Goal: Task Accomplishment & Management: Manage account settings

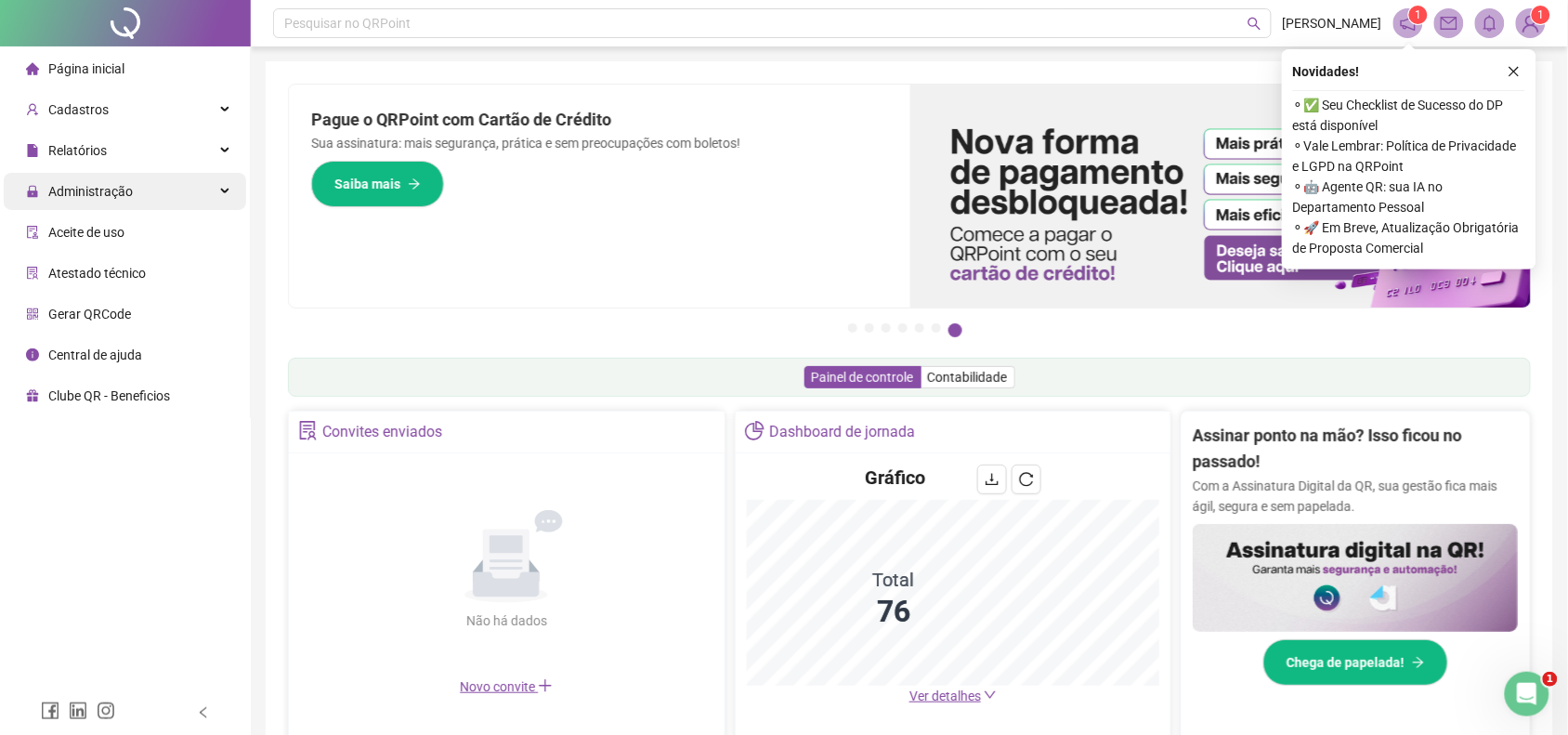
click at [81, 184] on span "Administração" at bounding box center [91, 191] width 85 height 14
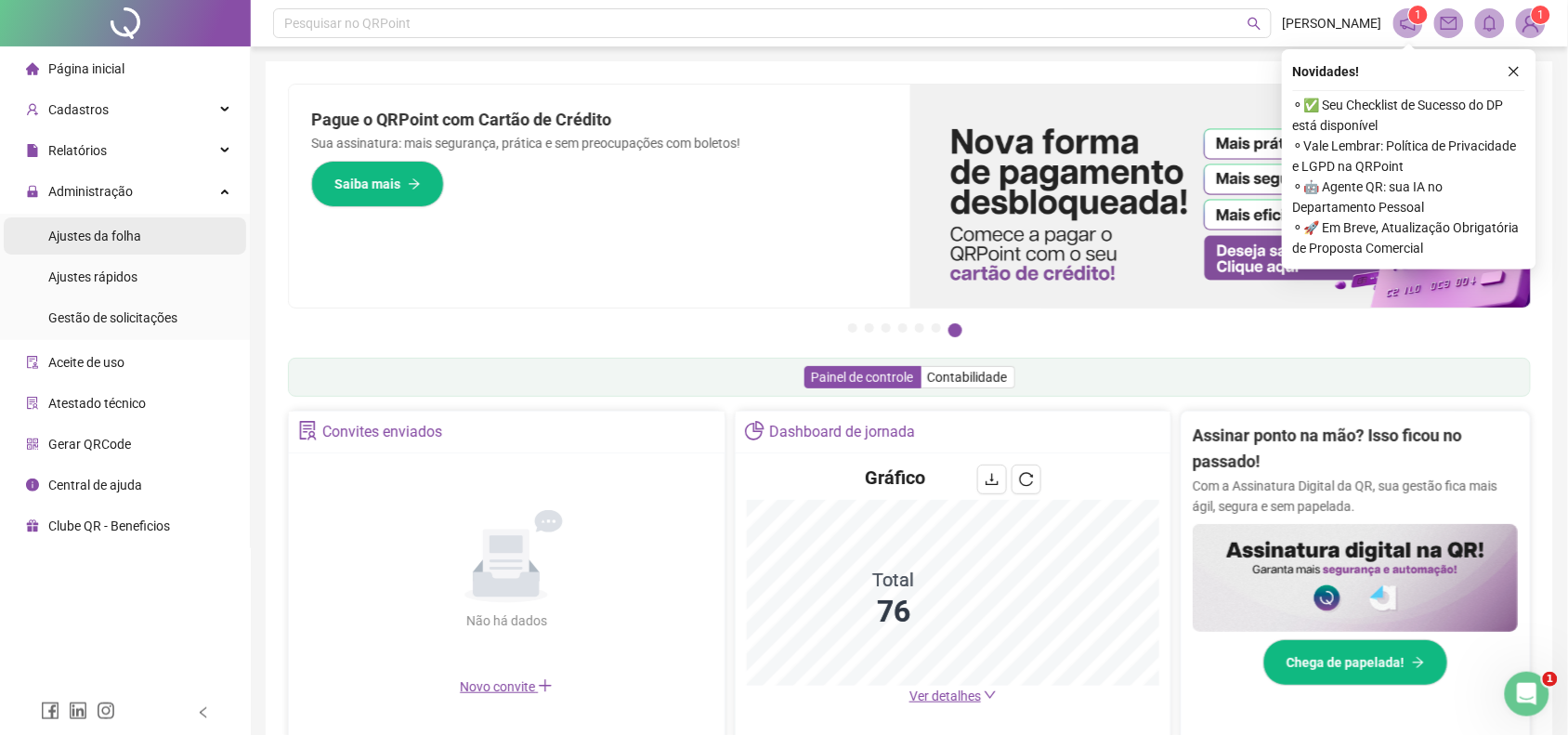
click at [86, 238] on span "Ajustes da folha" at bounding box center [95, 235] width 93 height 14
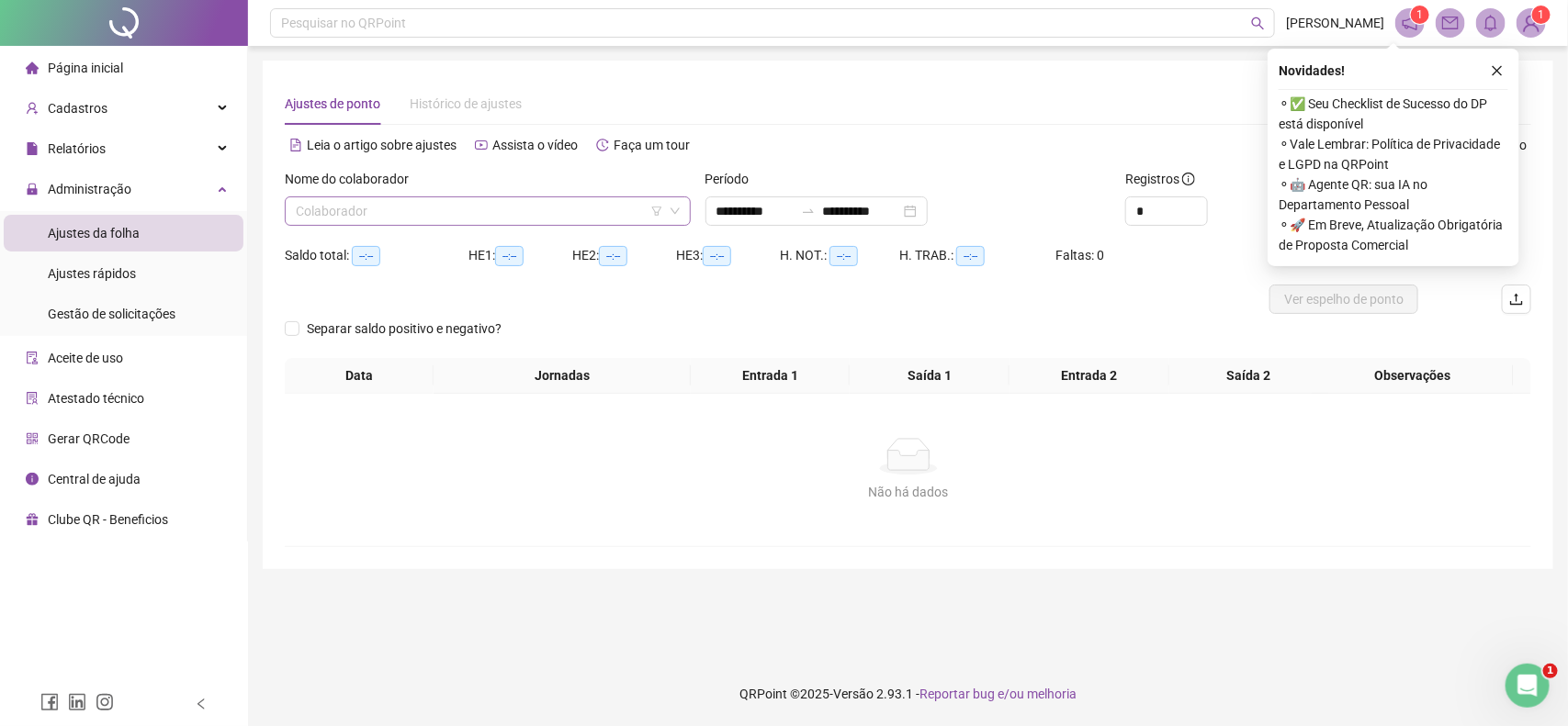
click at [328, 218] on input "search" at bounding box center [479, 211] width 367 height 28
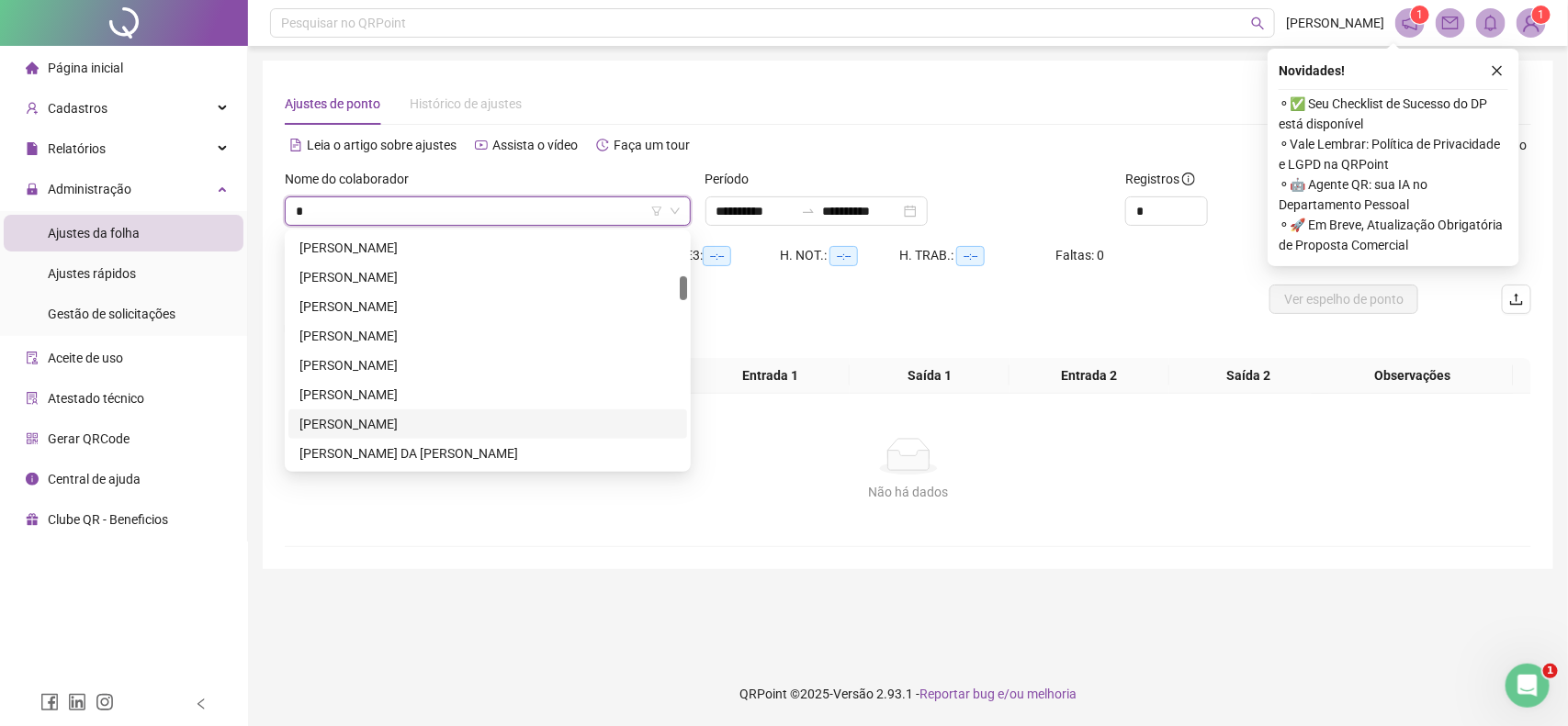
scroll to position [498, 0]
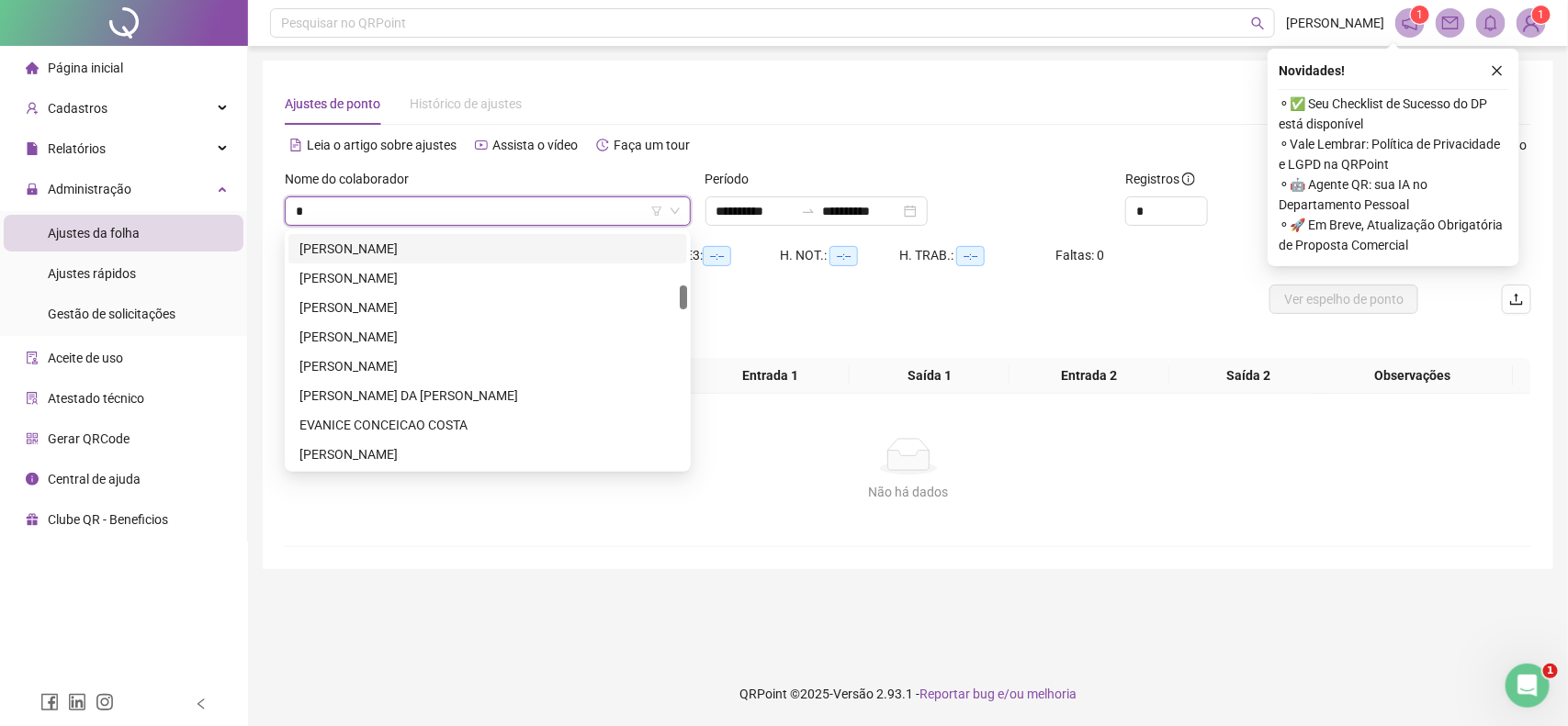
type input "*"
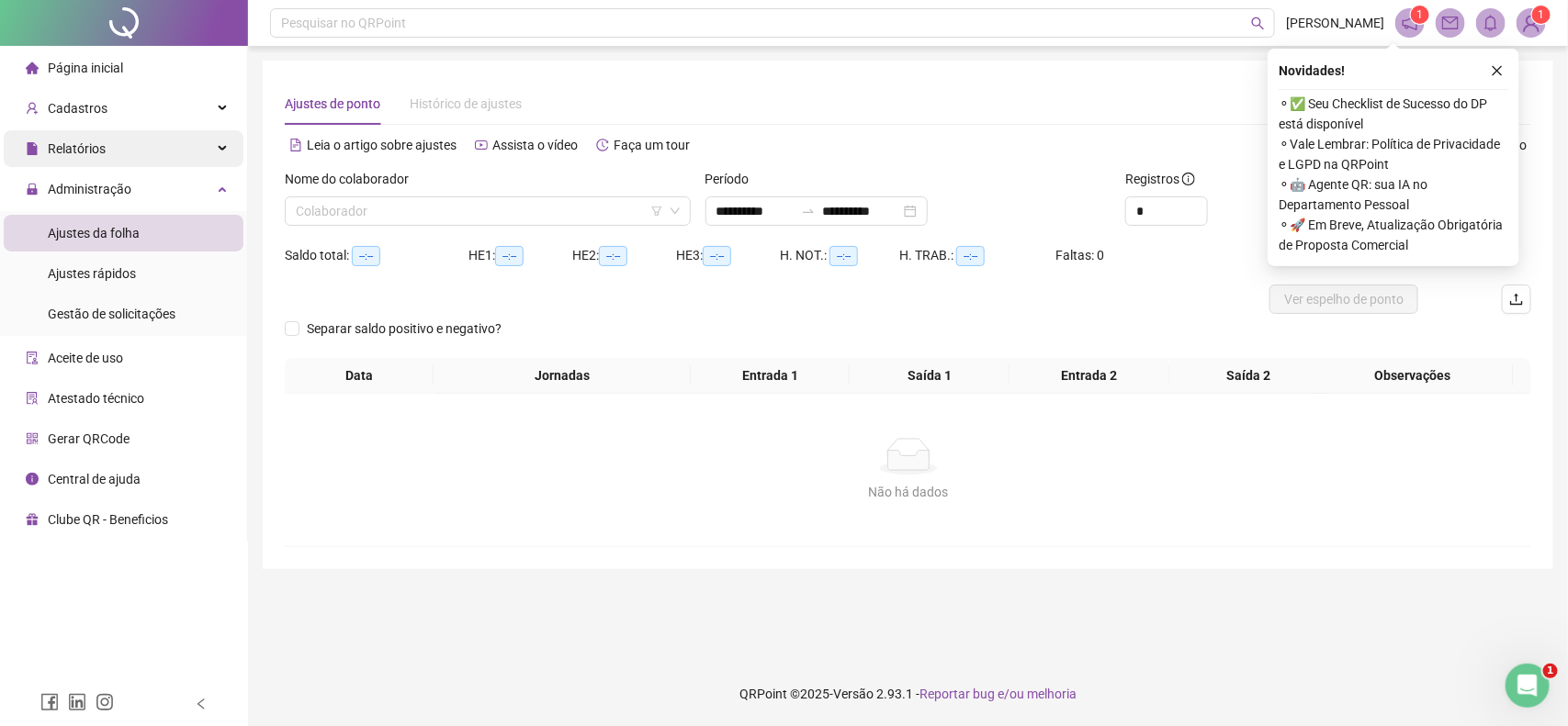
click at [125, 140] on div "Relatórios" at bounding box center [123, 149] width 239 height 37
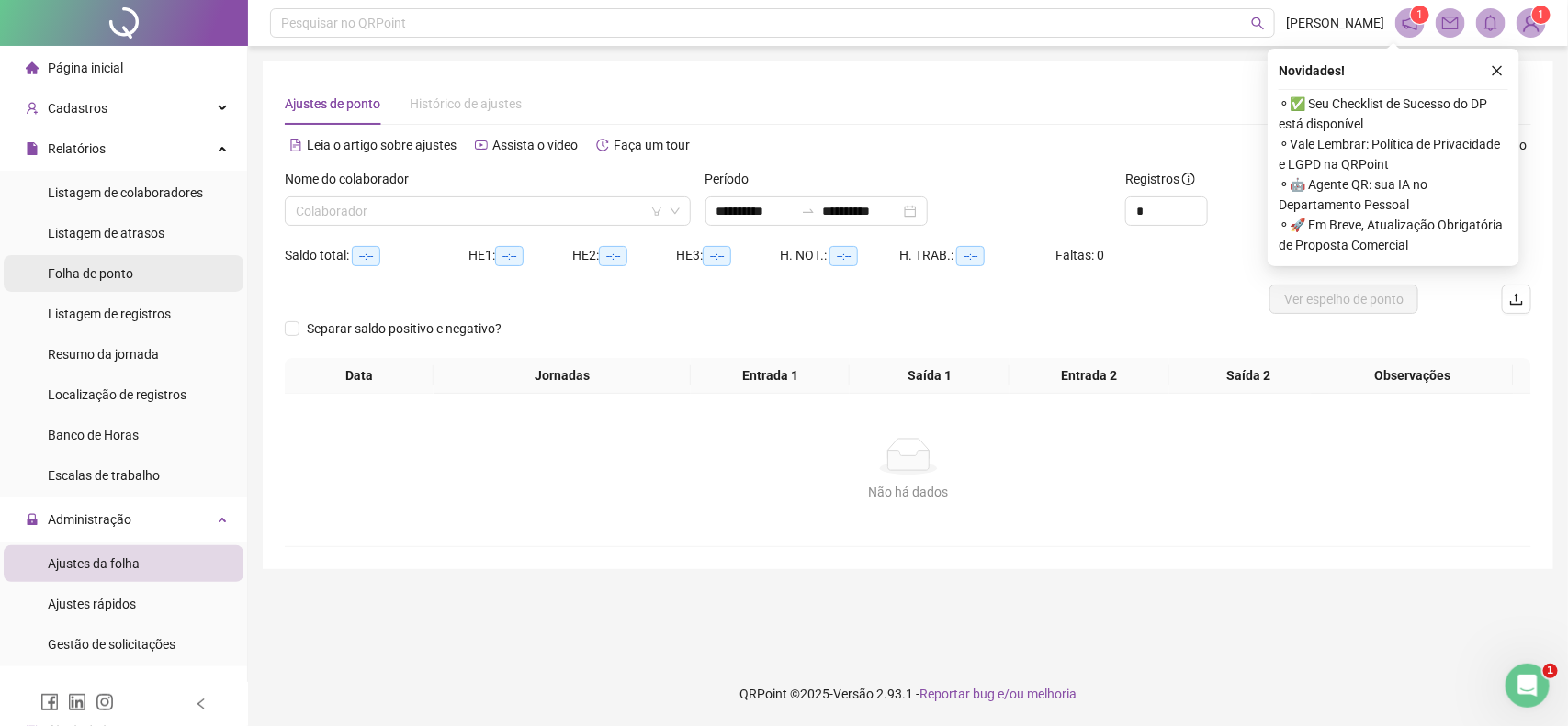
click at [131, 276] on span "Folha de ponto" at bounding box center [91, 272] width 86 height 14
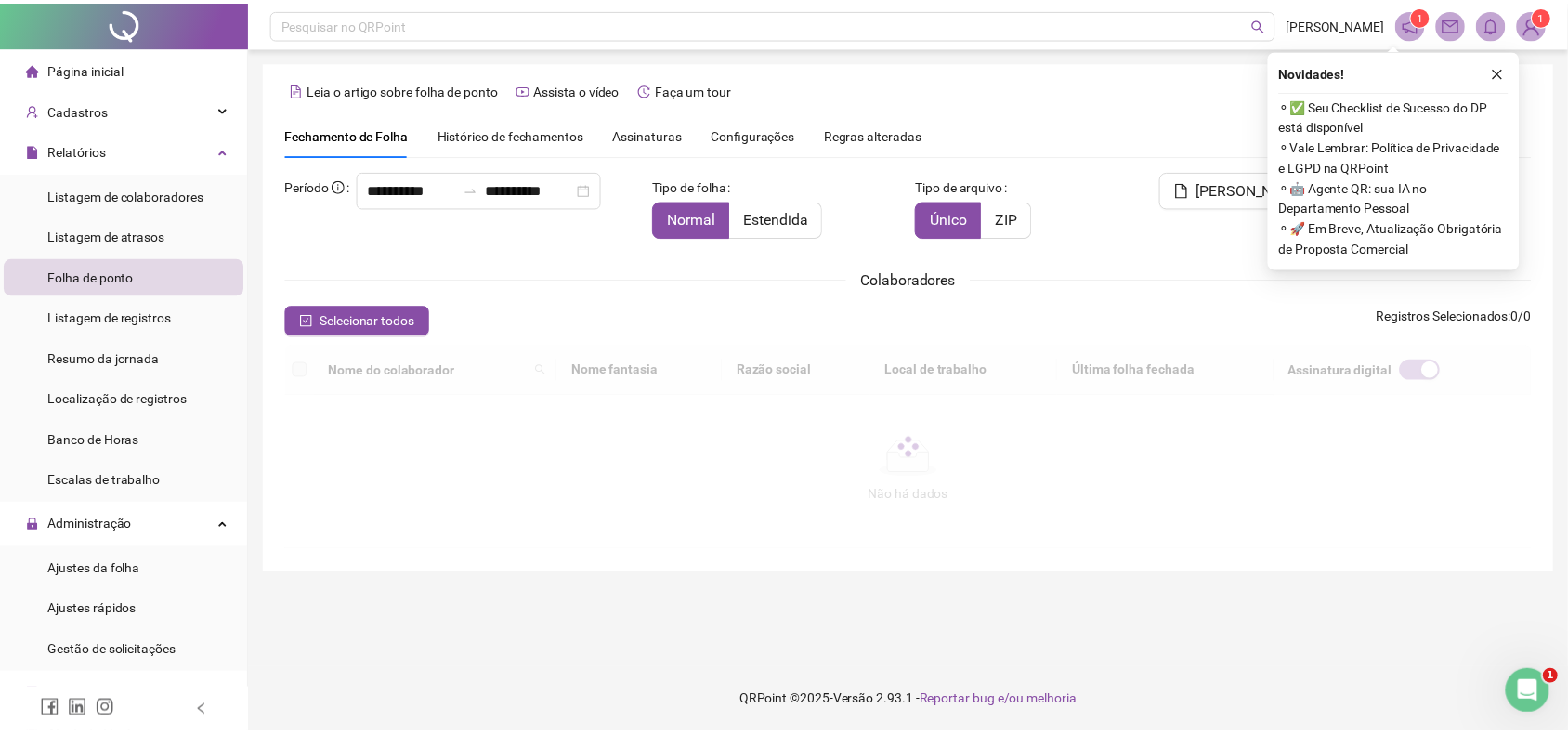
scroll to position [14, 0]
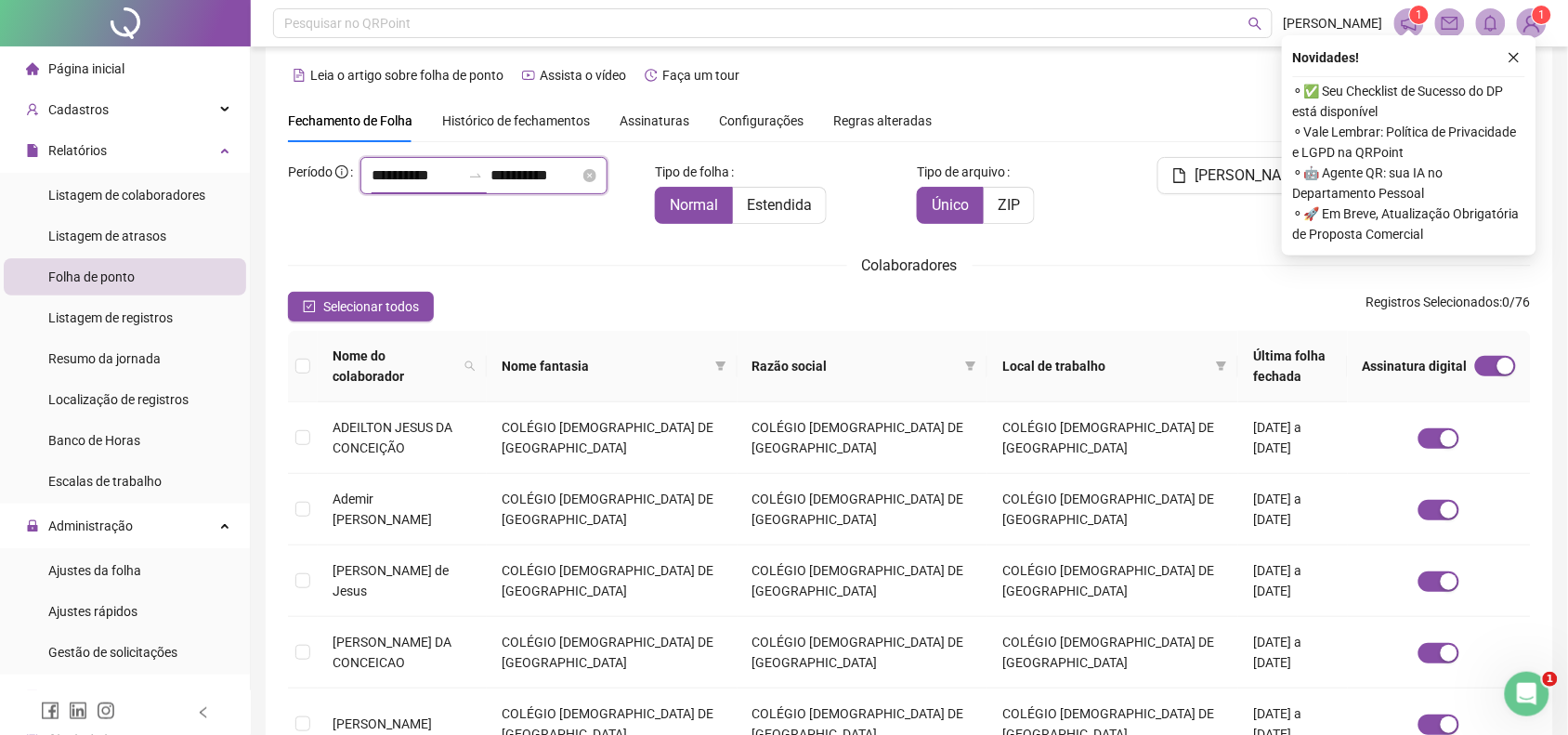
click at [371, 187] on input "**********" at bounding box center [416, 176] width 89 height 22
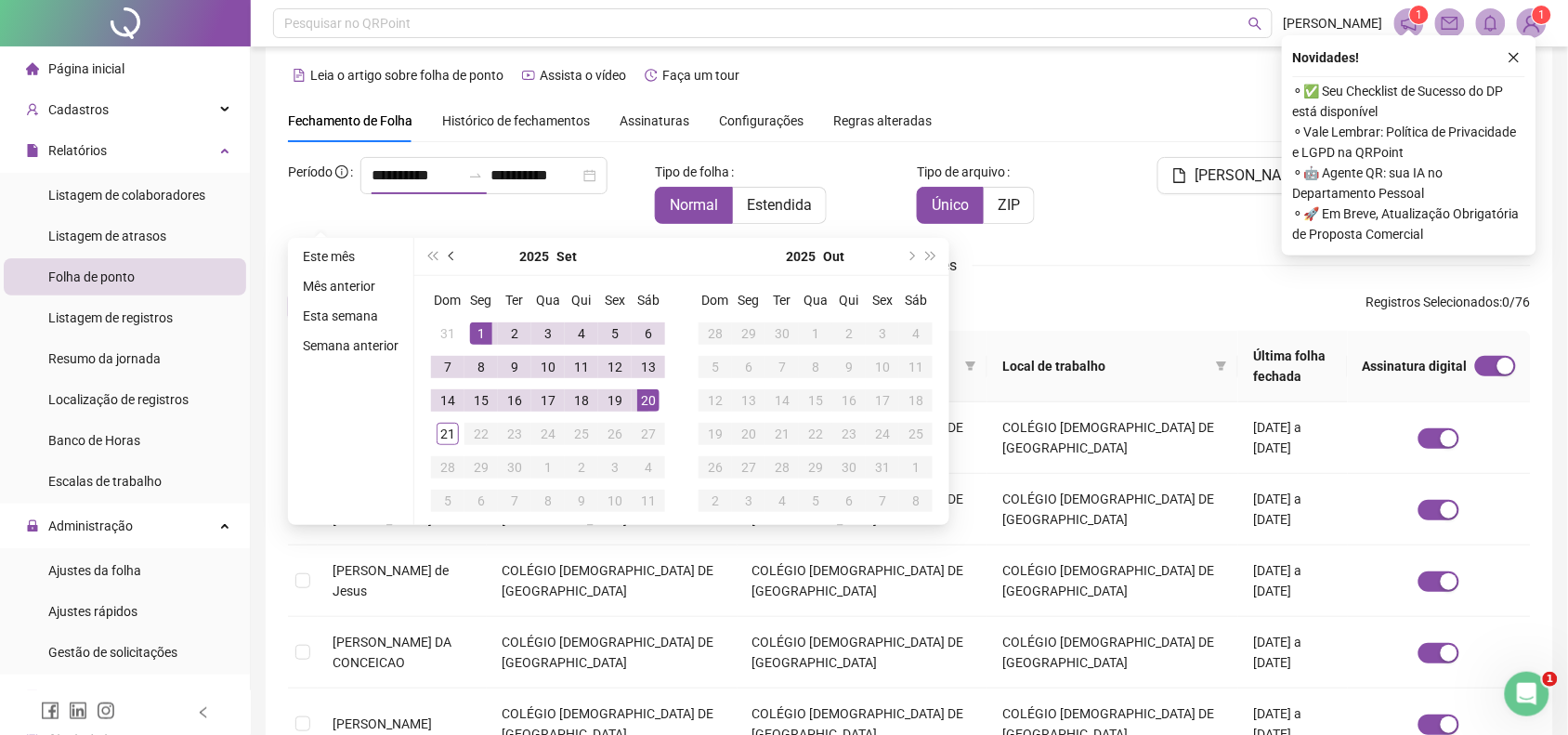
click at [458, 258] on button "prev-year" at bounding box center [452, 257] width 20 height 38
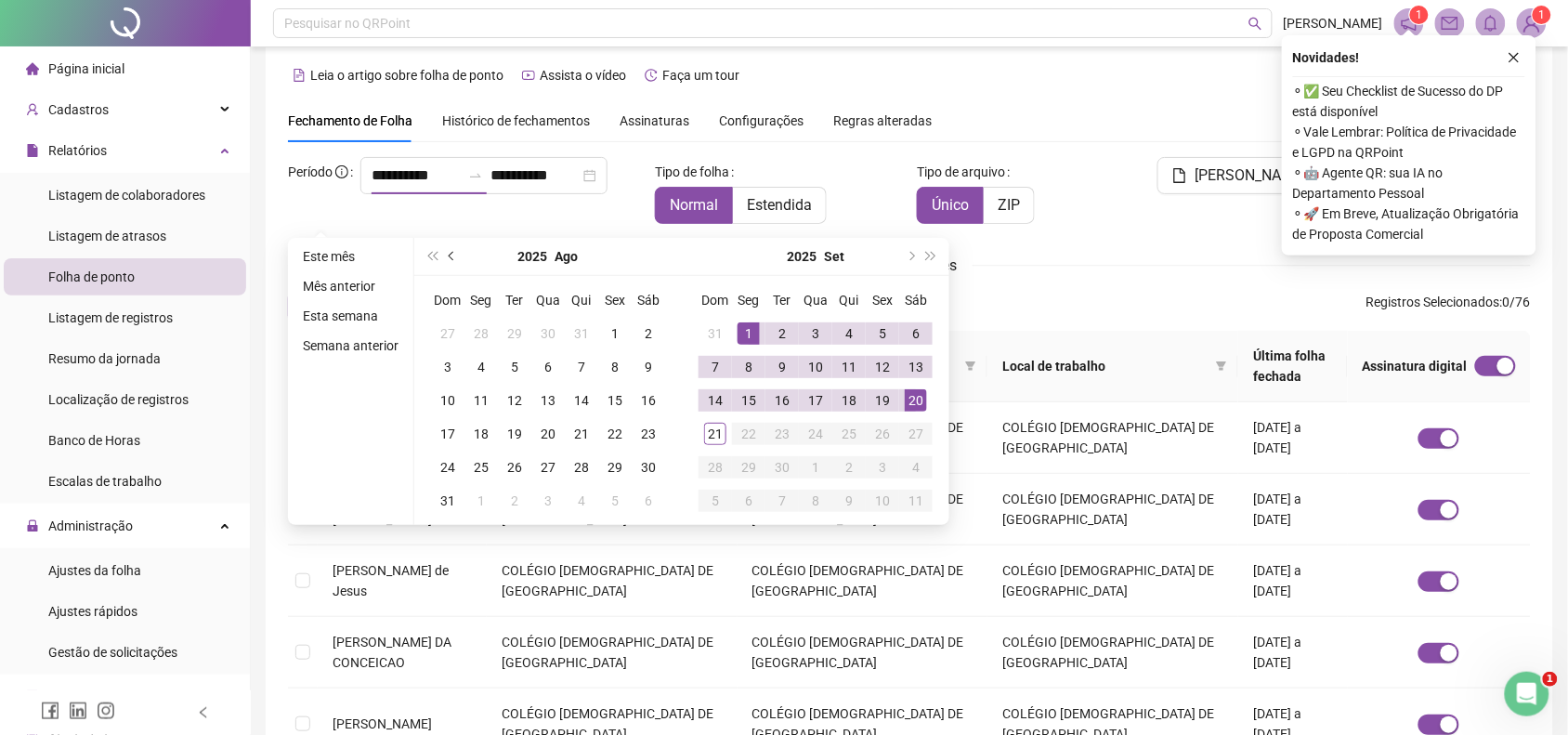
click at [458, 258] on button "prev-year" at bounding box center [452, 257] width 20 height 38
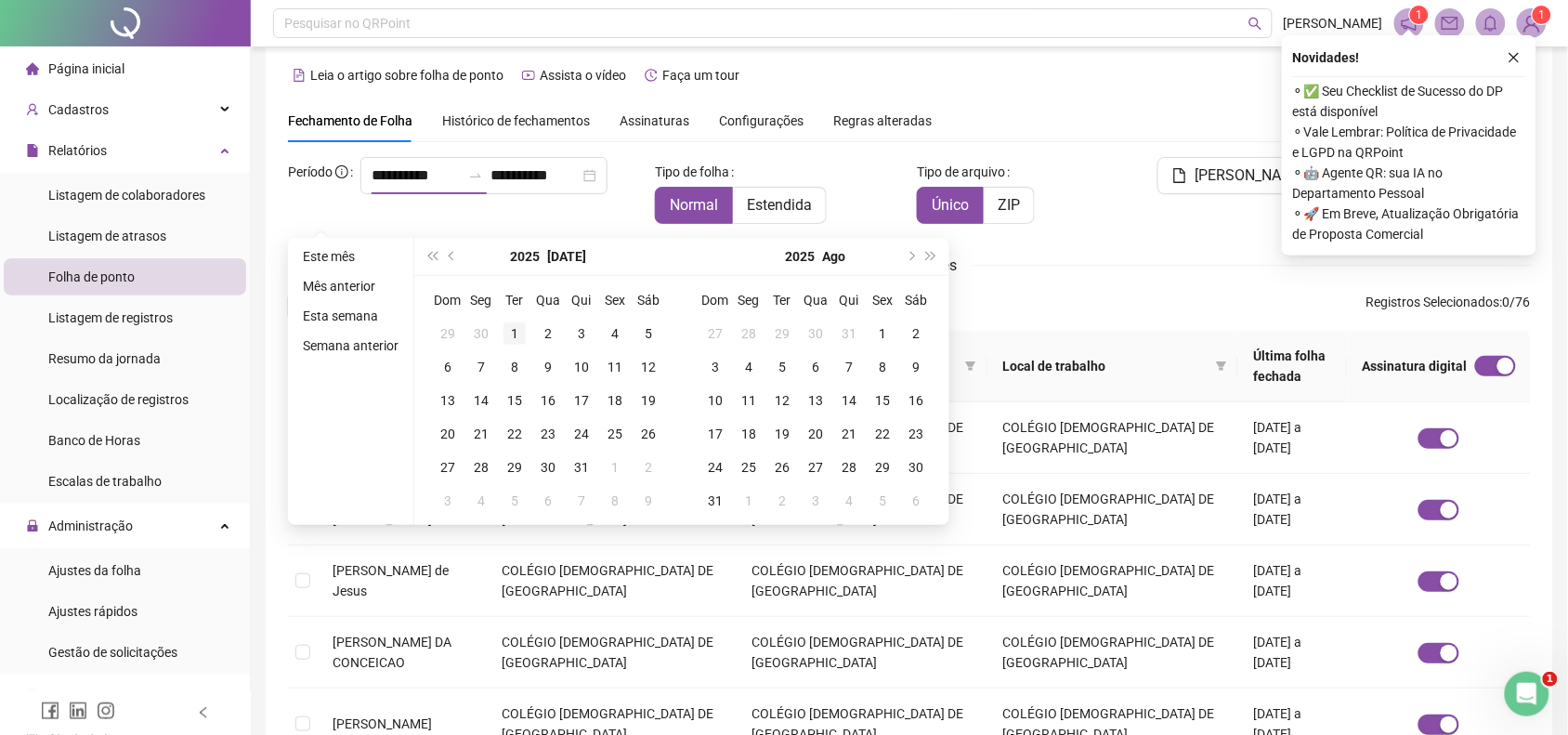
type input "**********"
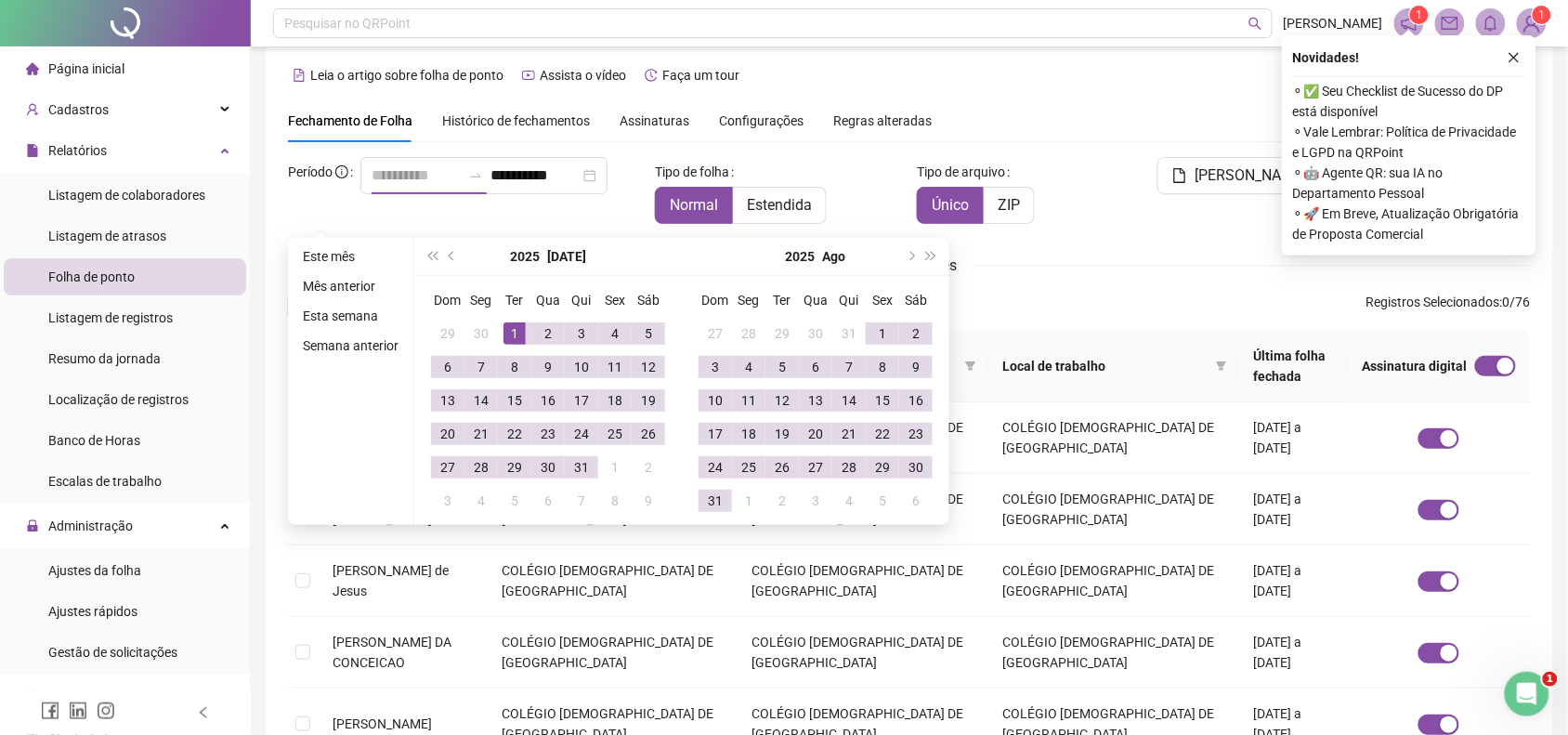
click at [518, 331] on div "1" at bounding box center [514, 333] width 22 height 22
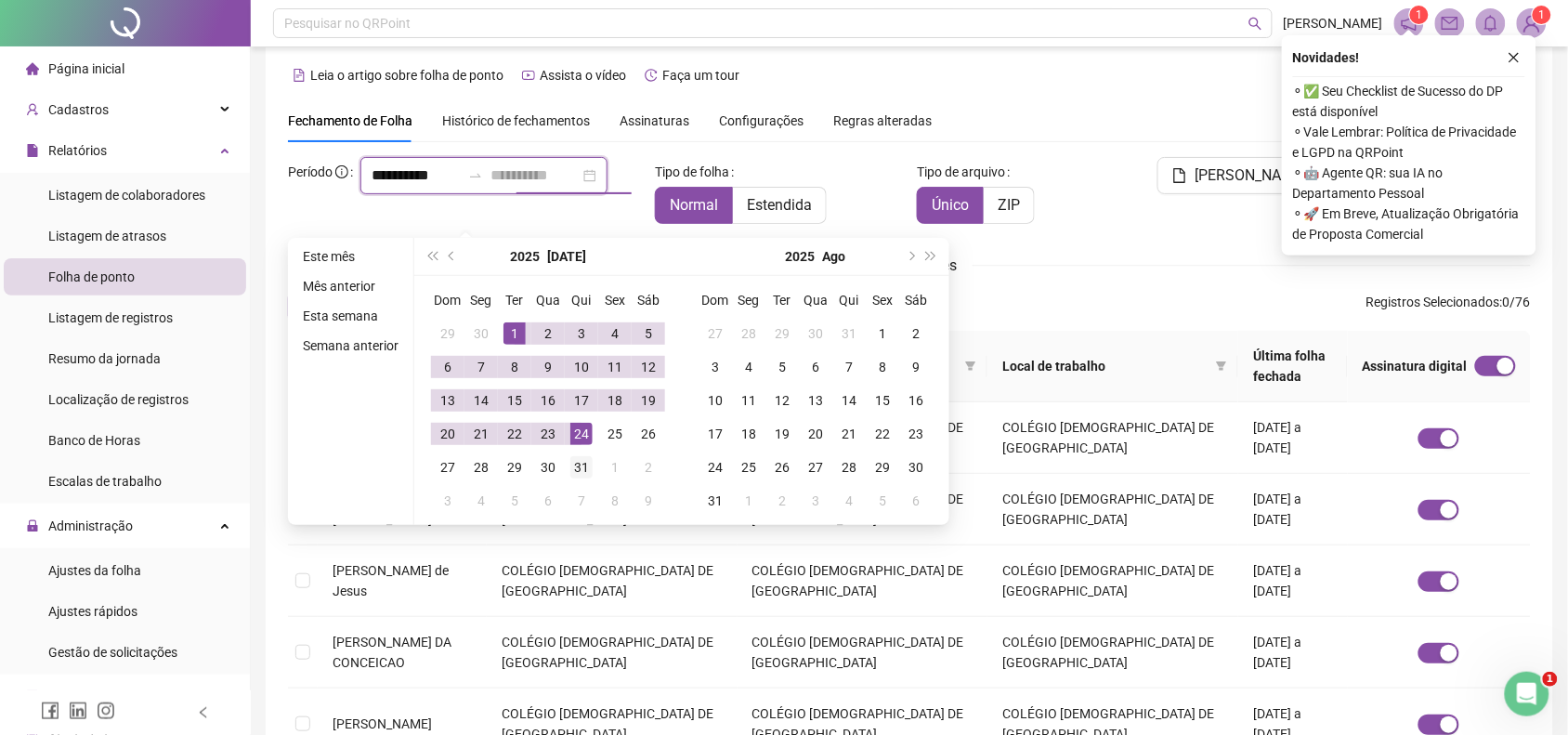
type input "**********"
click at [583, 463] on div "31" at bounding box center [581, 467] width 22 height 22
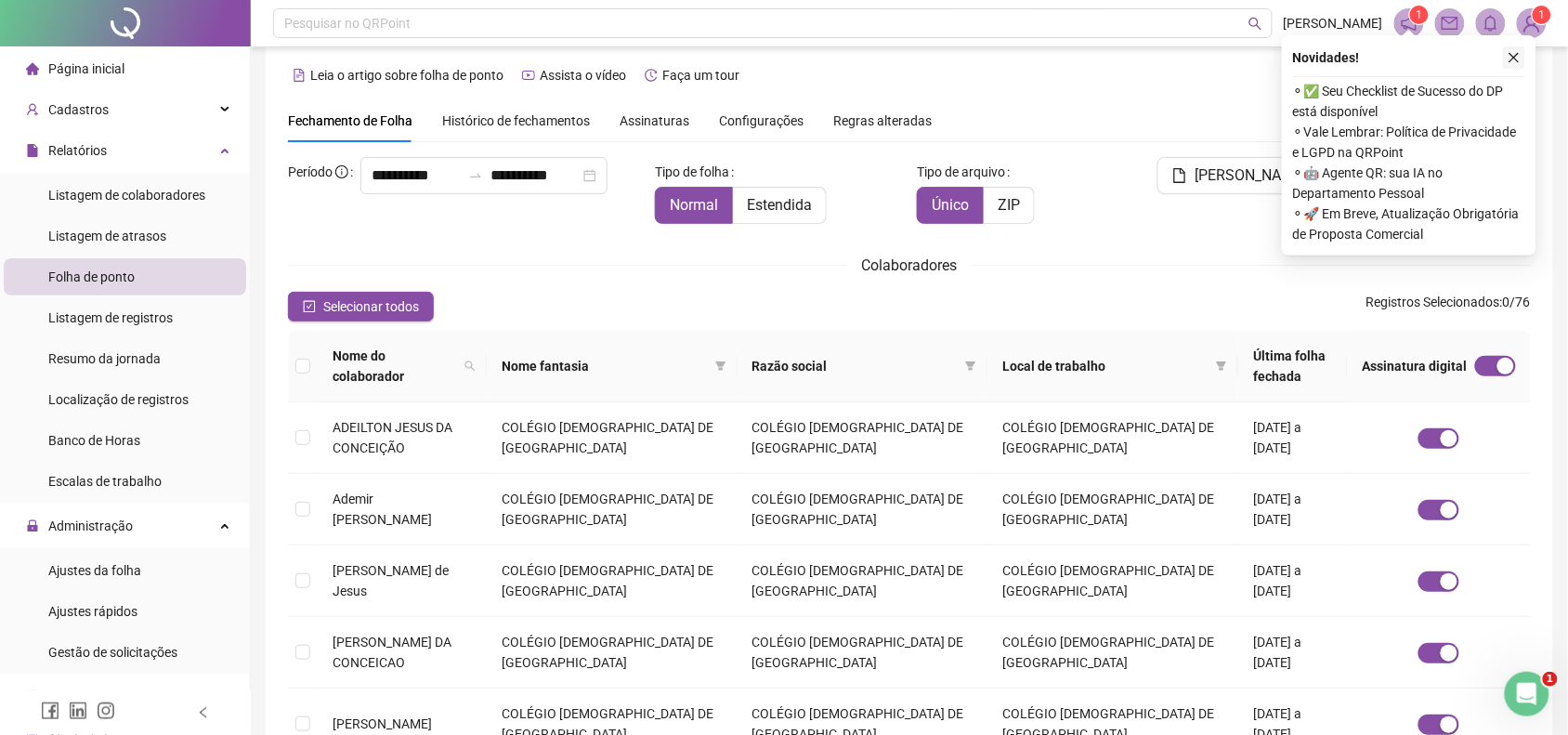
click at [1514, 53] on icon "close" at bounding box center [1514, 57] width 13 height 13
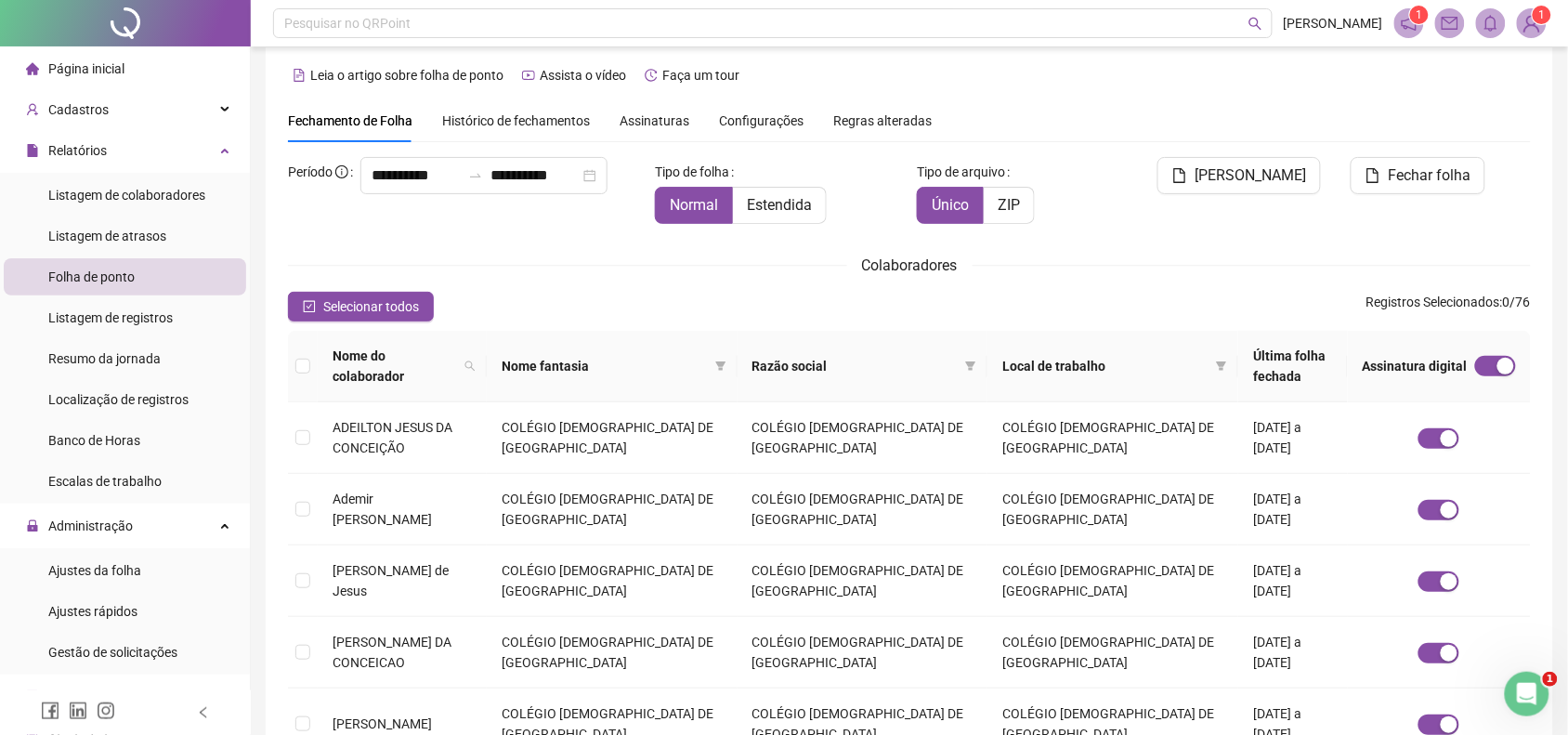
click at [647, 115] on span "Assinaturas" at bounding box center [655, 121] width 69 height 13
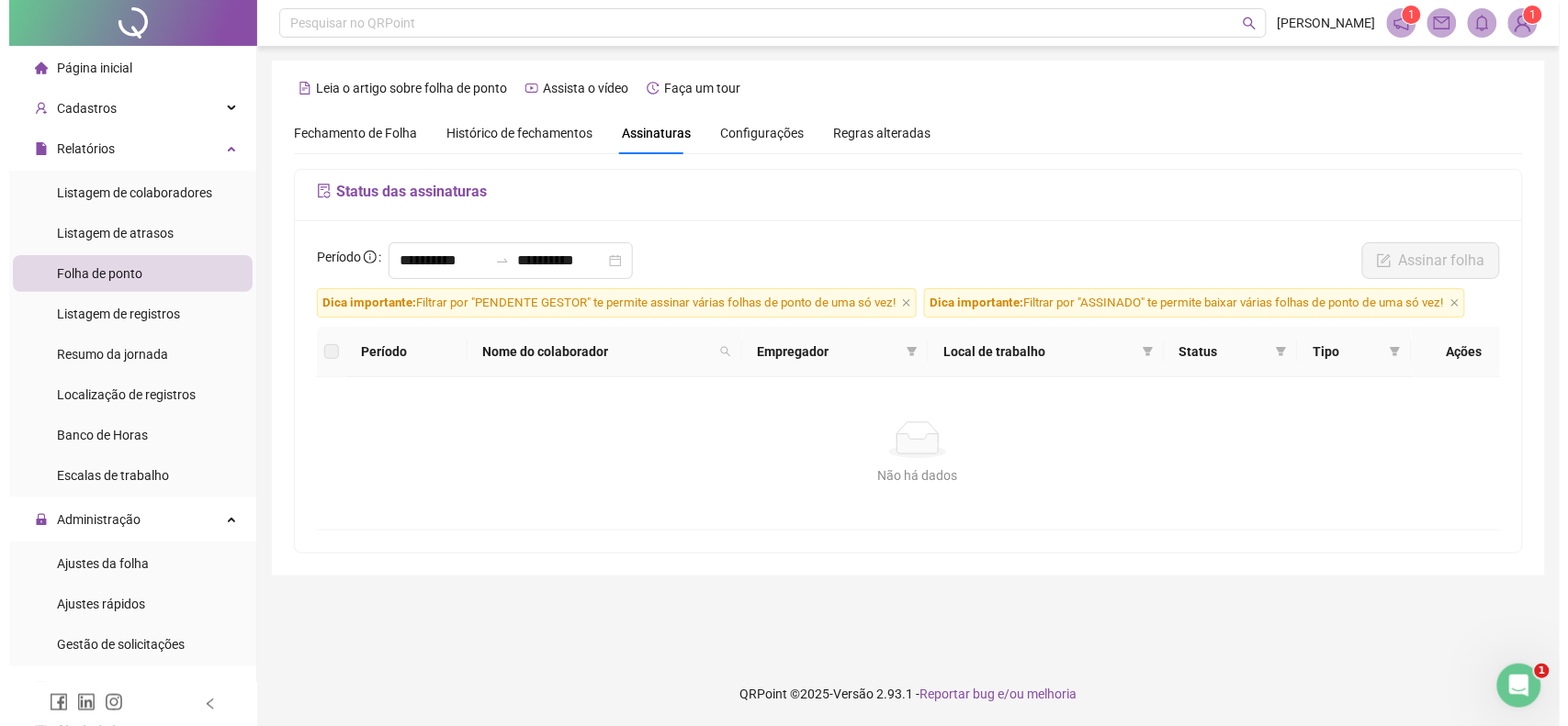
scroll to position [0, 0]
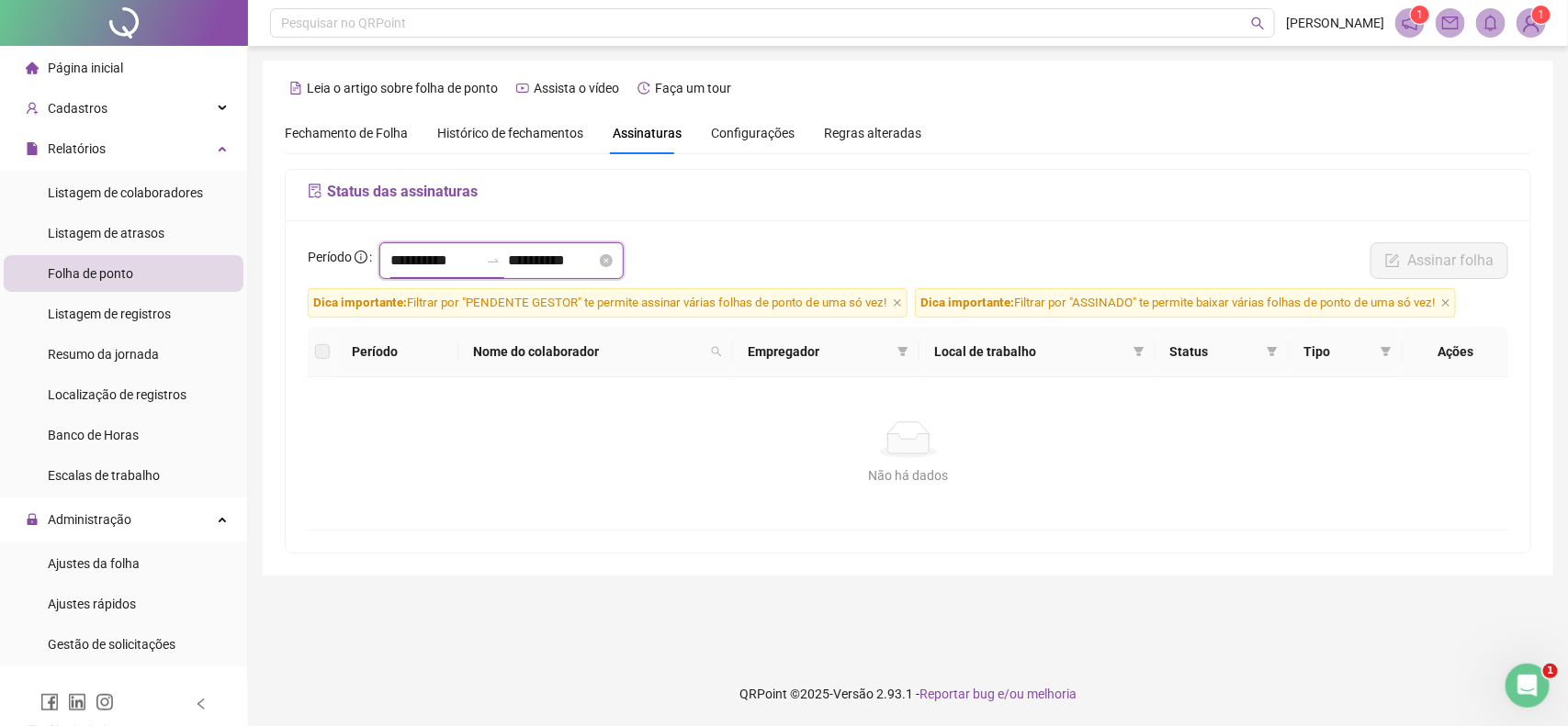
click at [416, 264] on input "**********" at bounding box center [434, 260] width 88 height 22
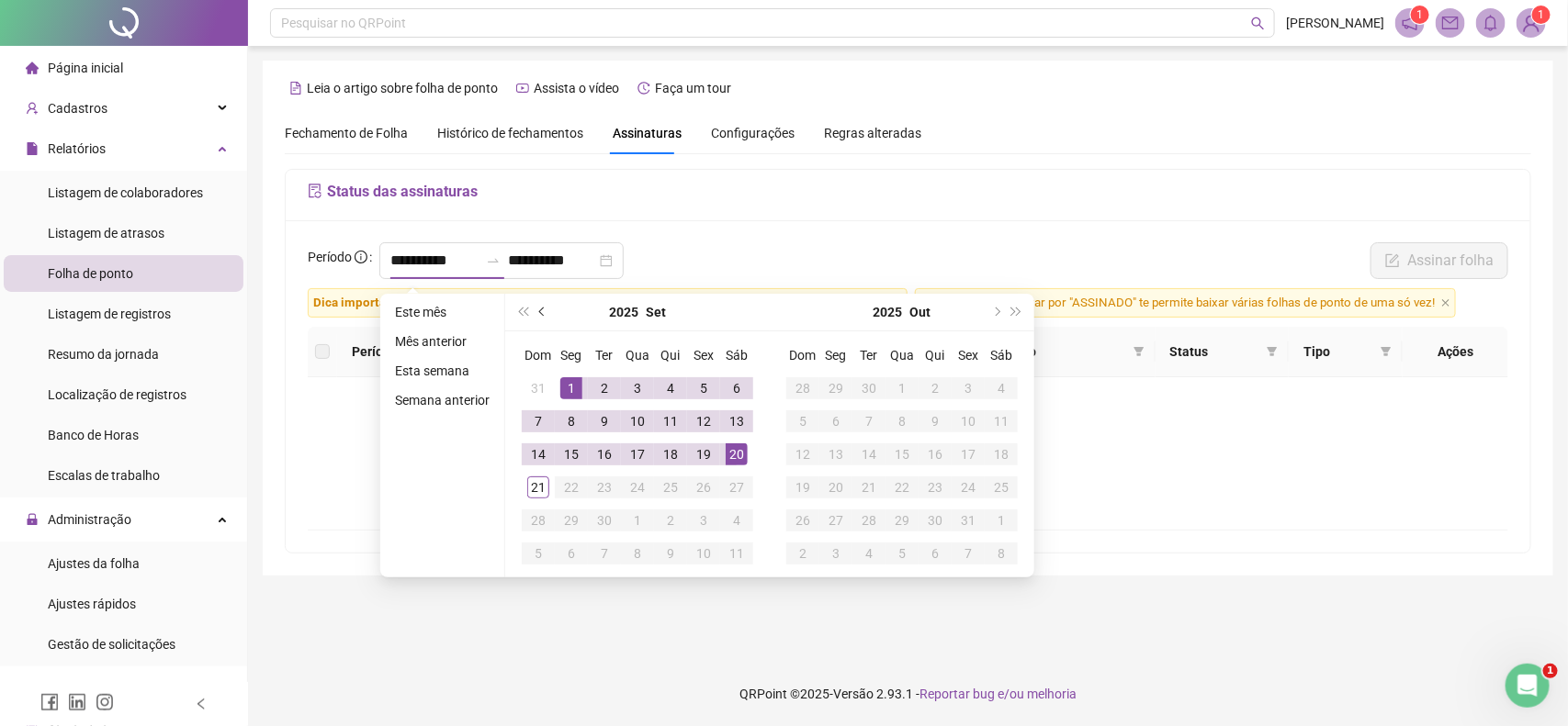
click at [540, 313] on span "prev-year" at bounding box center [544, 313] width 10 height 10
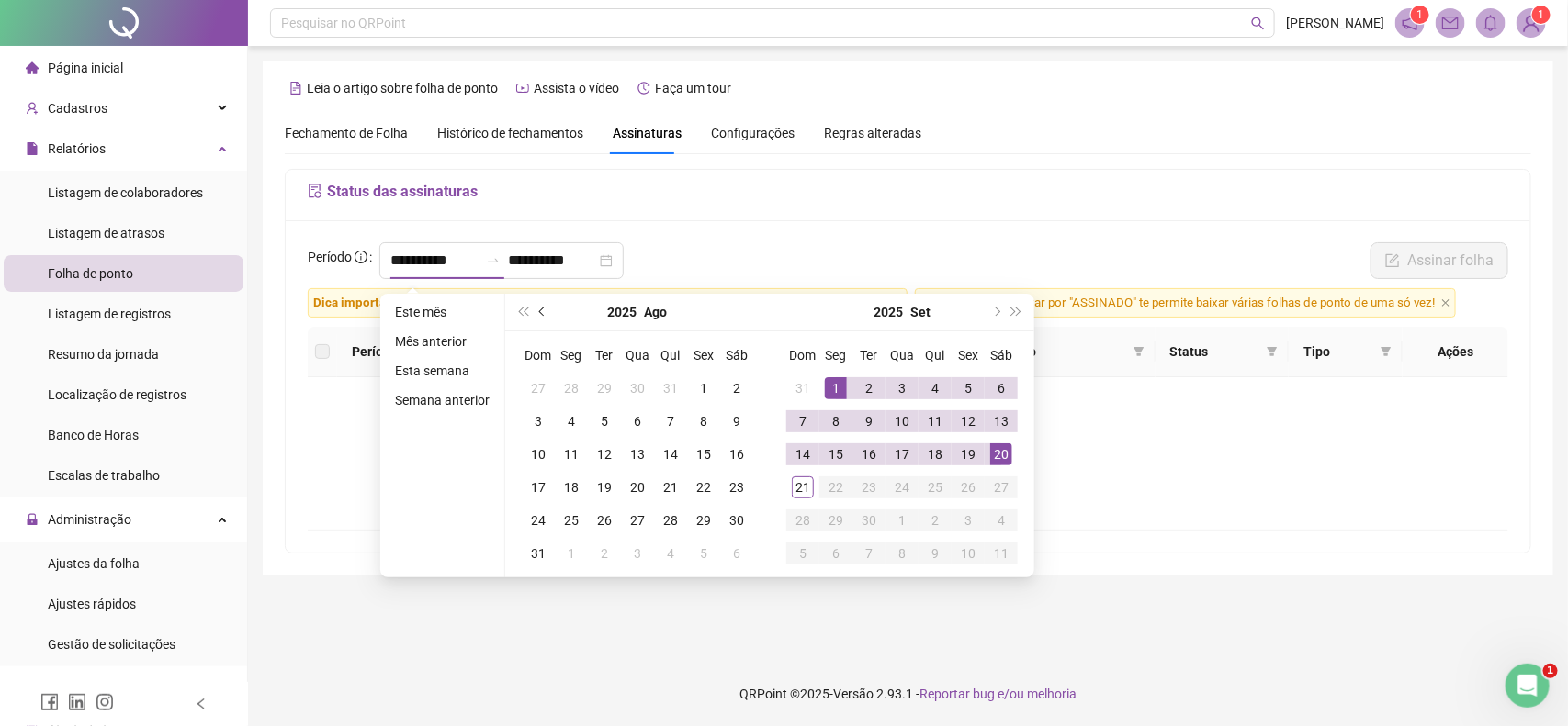
click at [540, 313] on span "prev-year" at bounding box center [544, 313] width 10 height 10
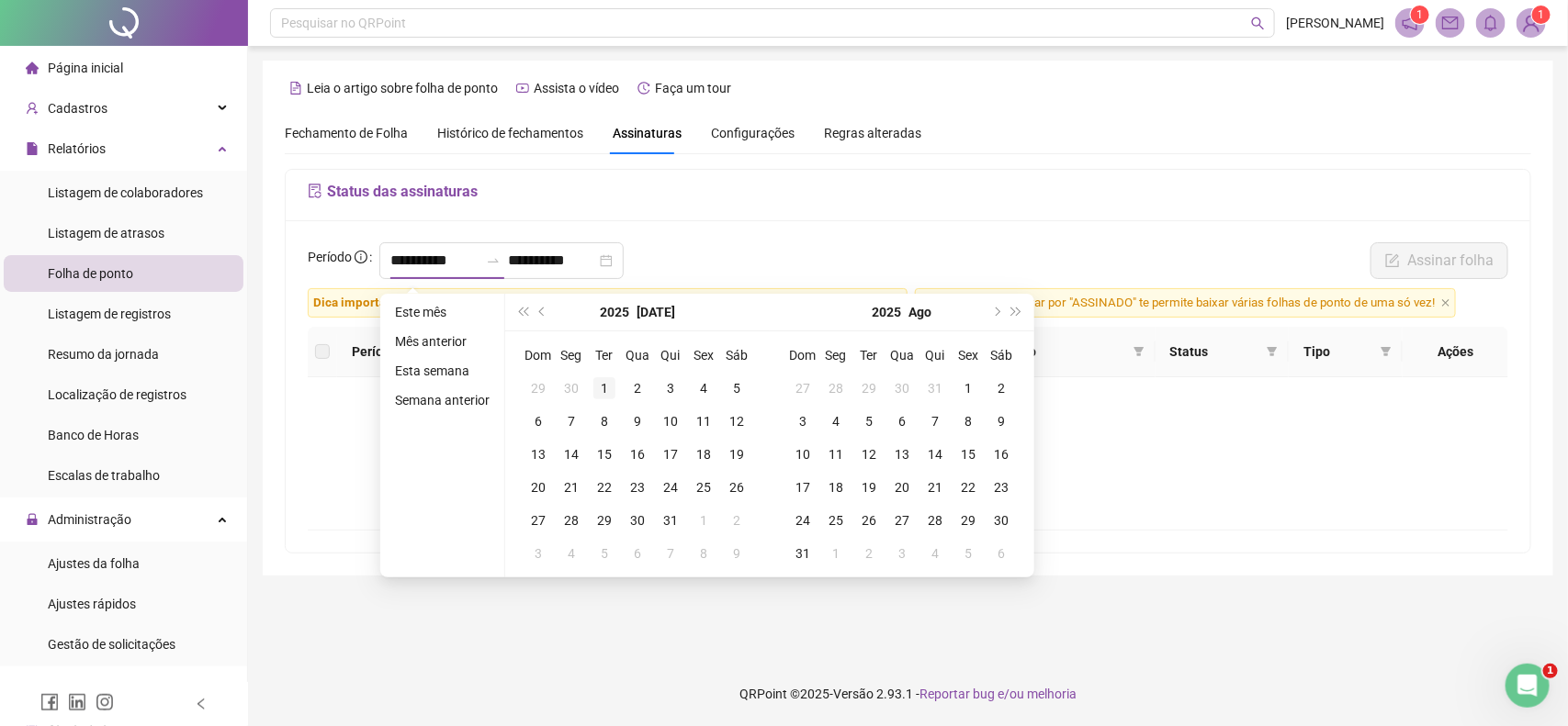
type input "**********"
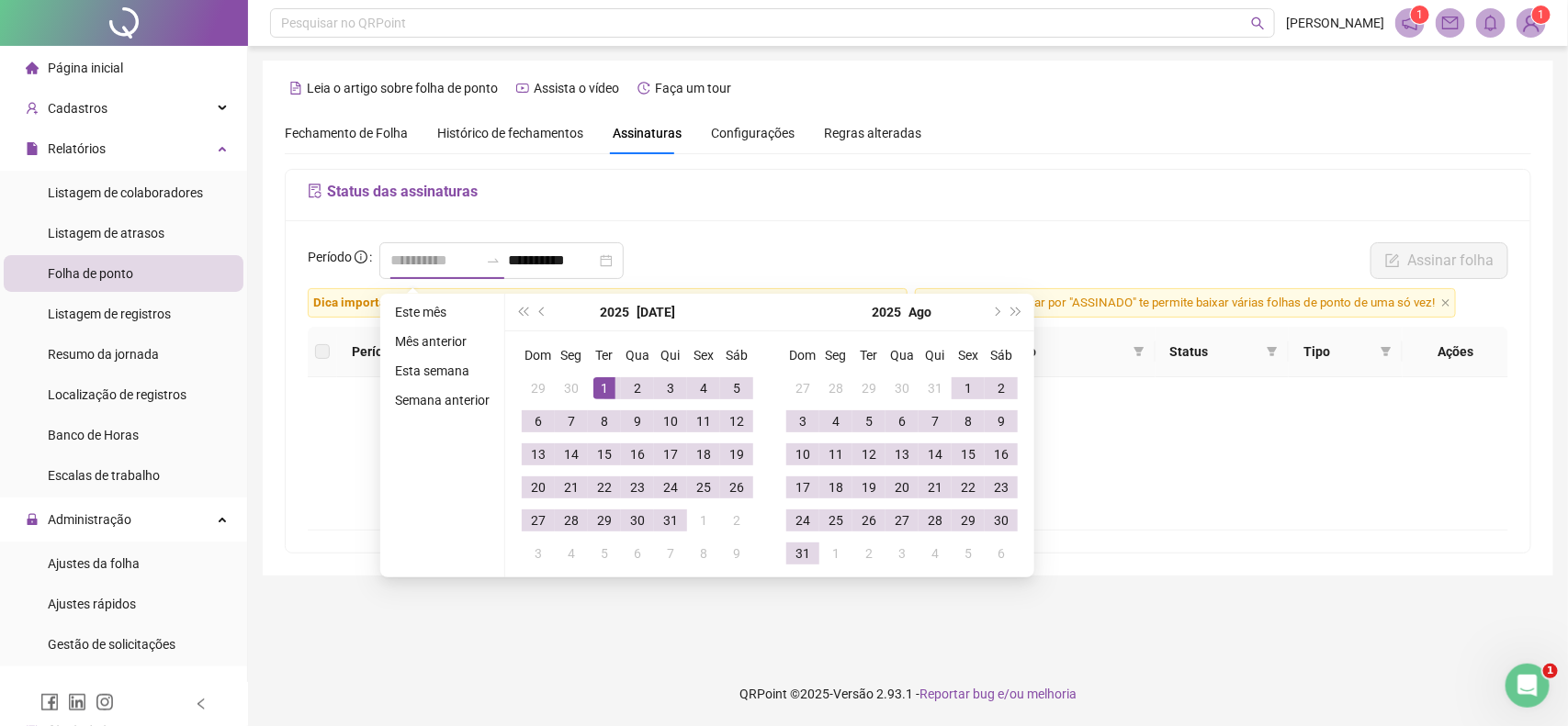
click at [600, 383] on div "1" at bounding box center [603, 388] width 22 height 22
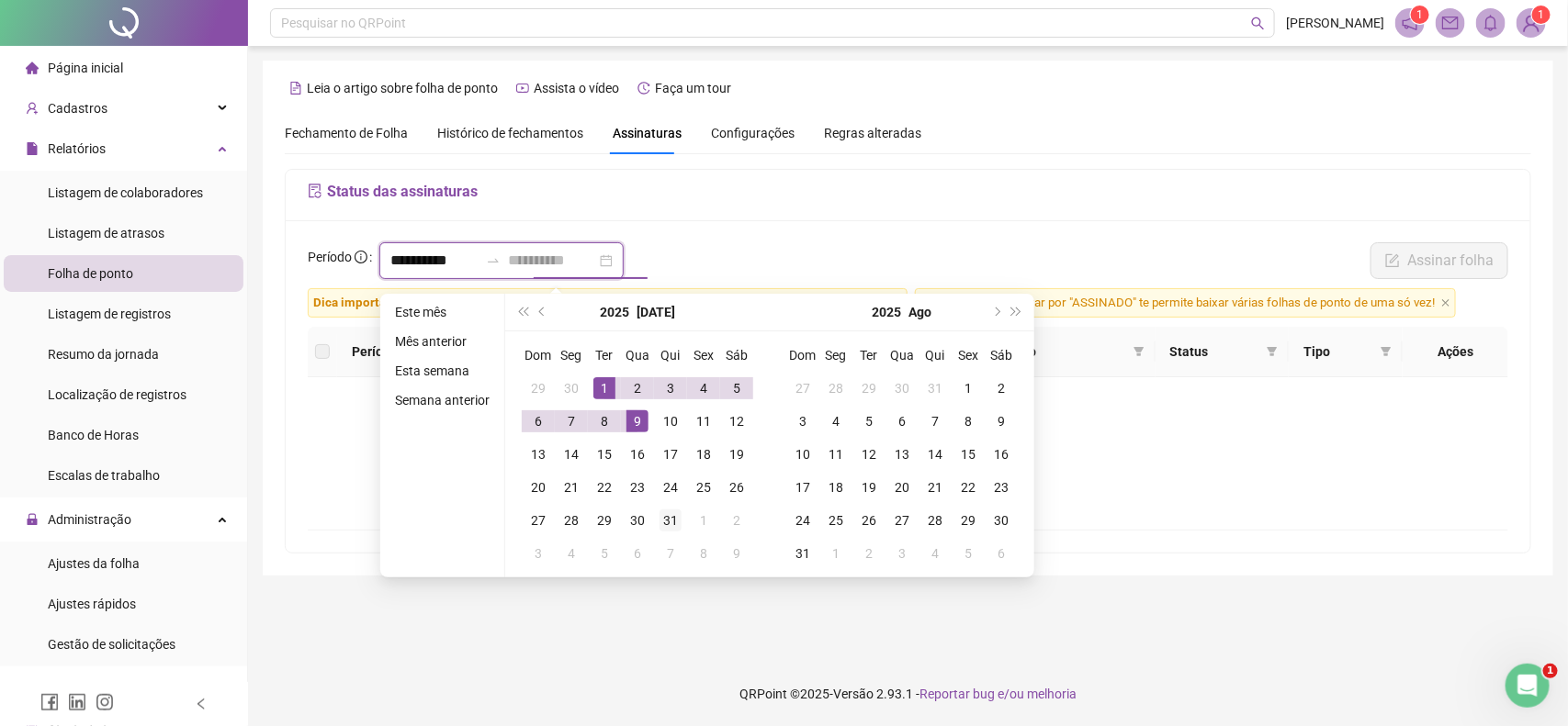
type input "**********"
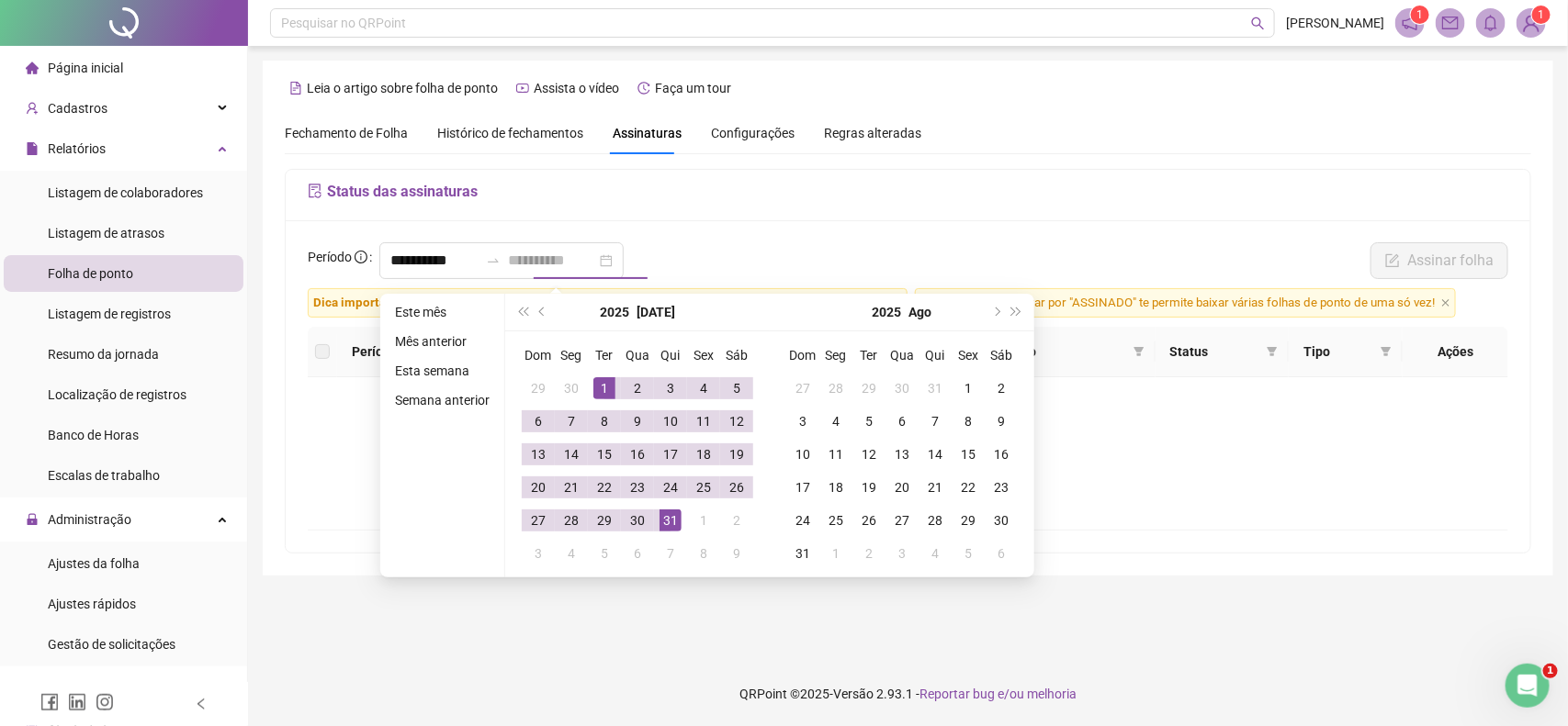
click at [671, 519] on div "31" at bounding box center [670, 520] width 22 height 22
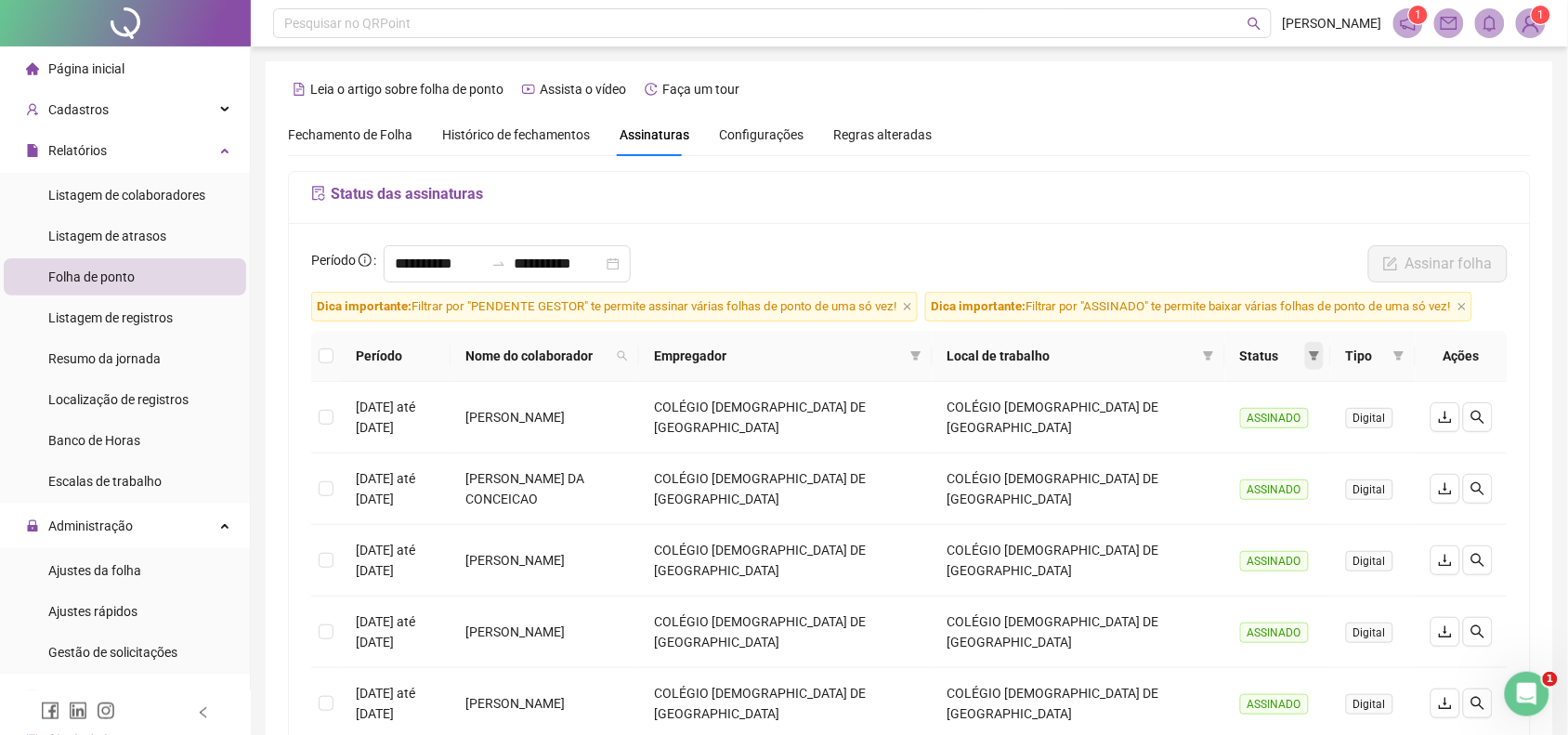
click at [1310, 355] on icon "filter" at bounding box center [1314, 356] width 12 height 12
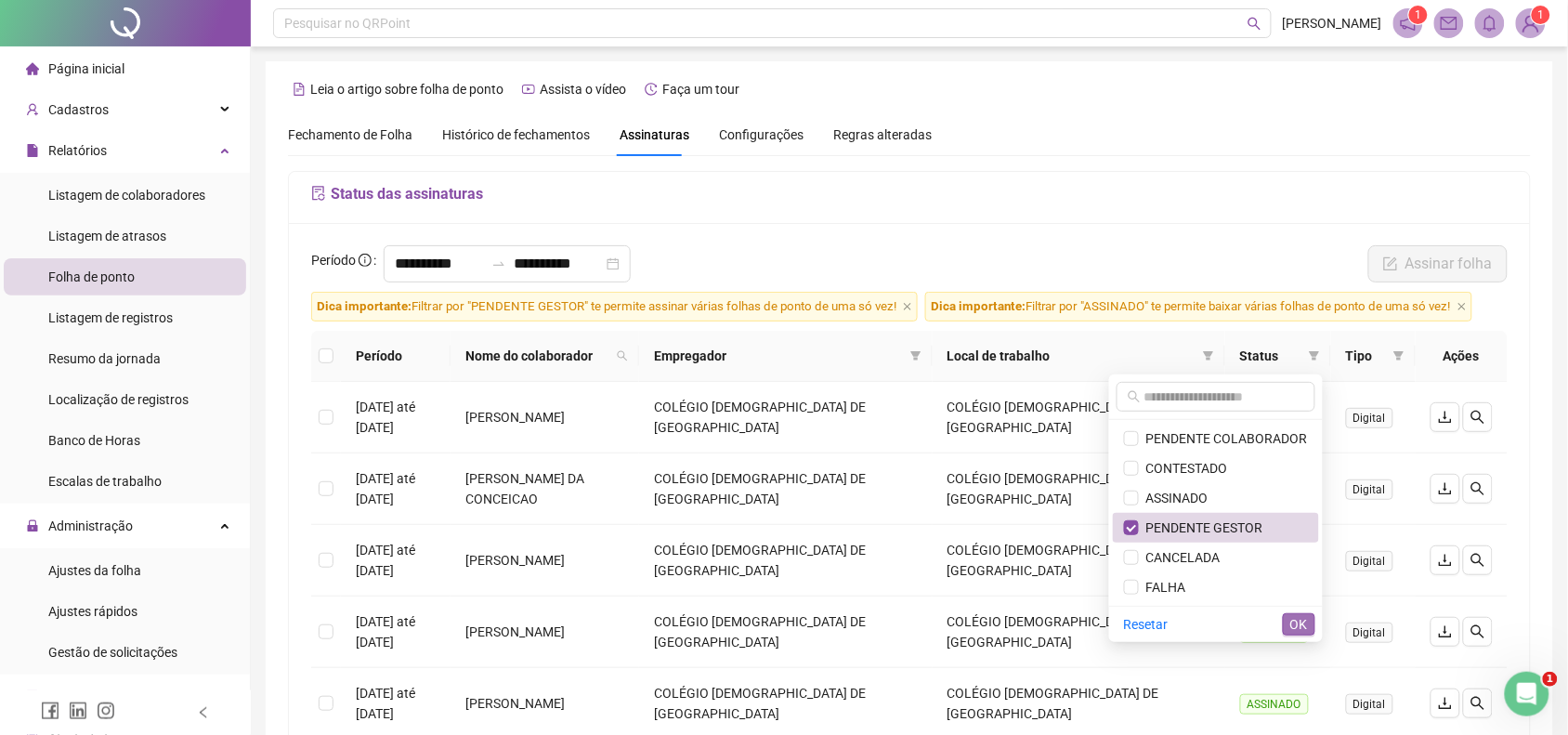
click at [1293, 619] on span "OK" at bounding box center [1299, 624] width 17 height 20
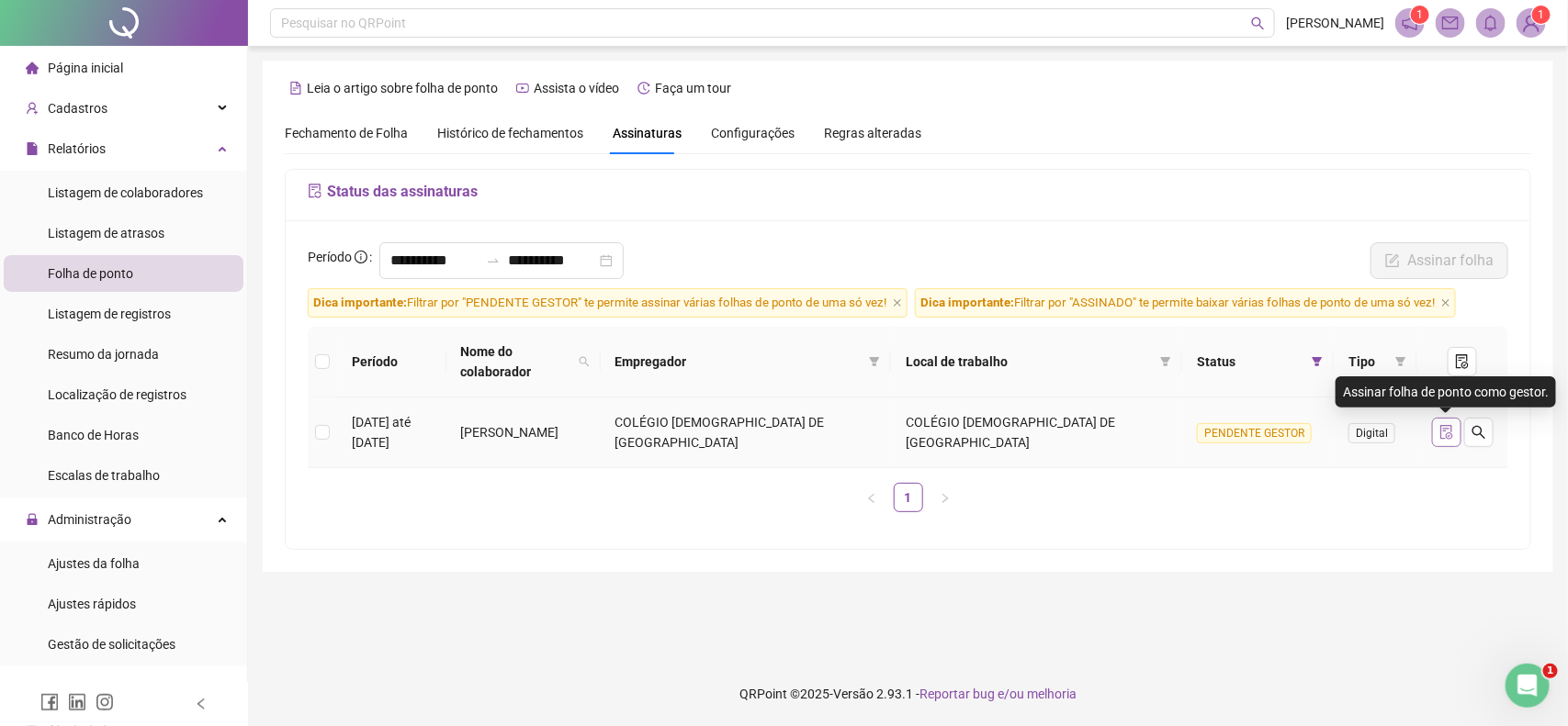
click at [1444, 434] on icon "file-done" at bounding box center [1446, 432] width 14 height 14
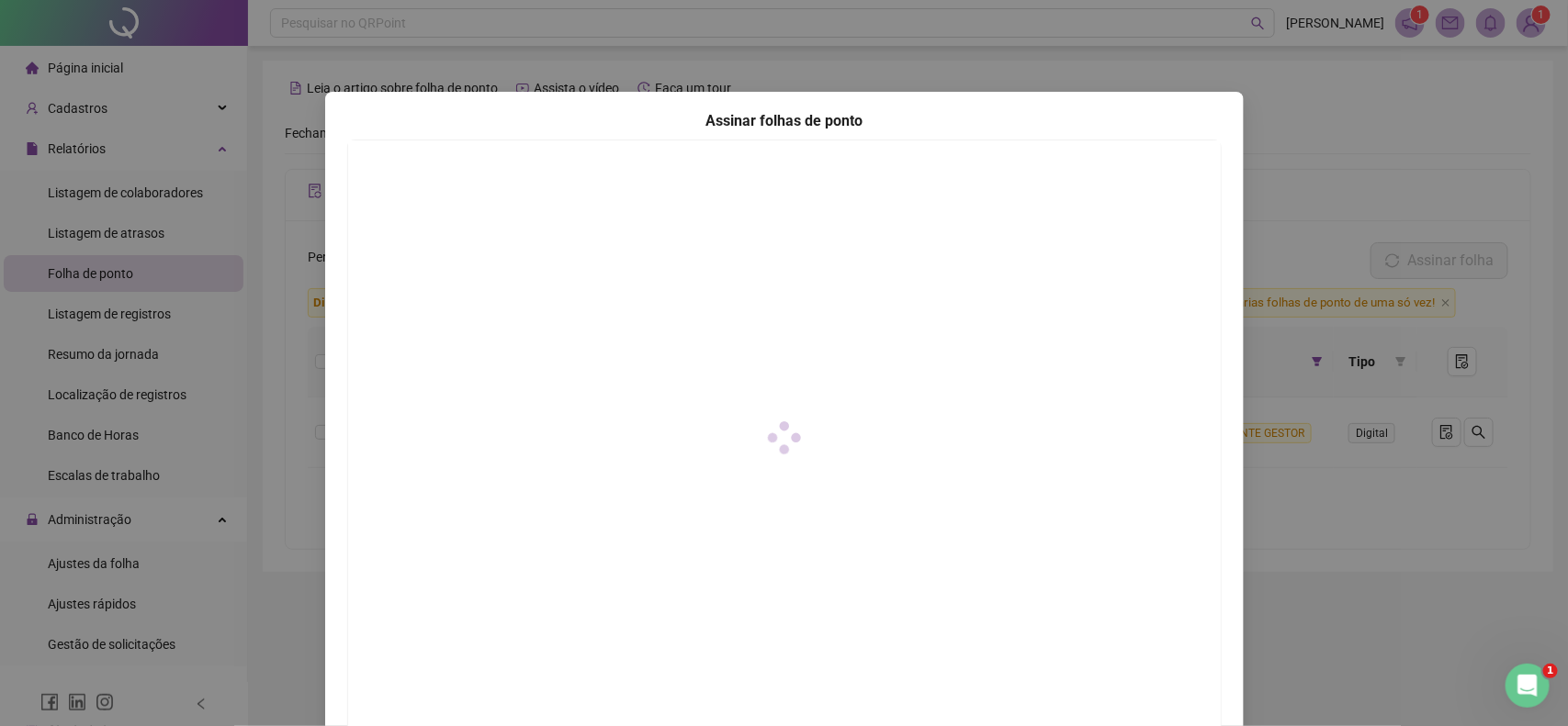
scroll to position [127, 0]
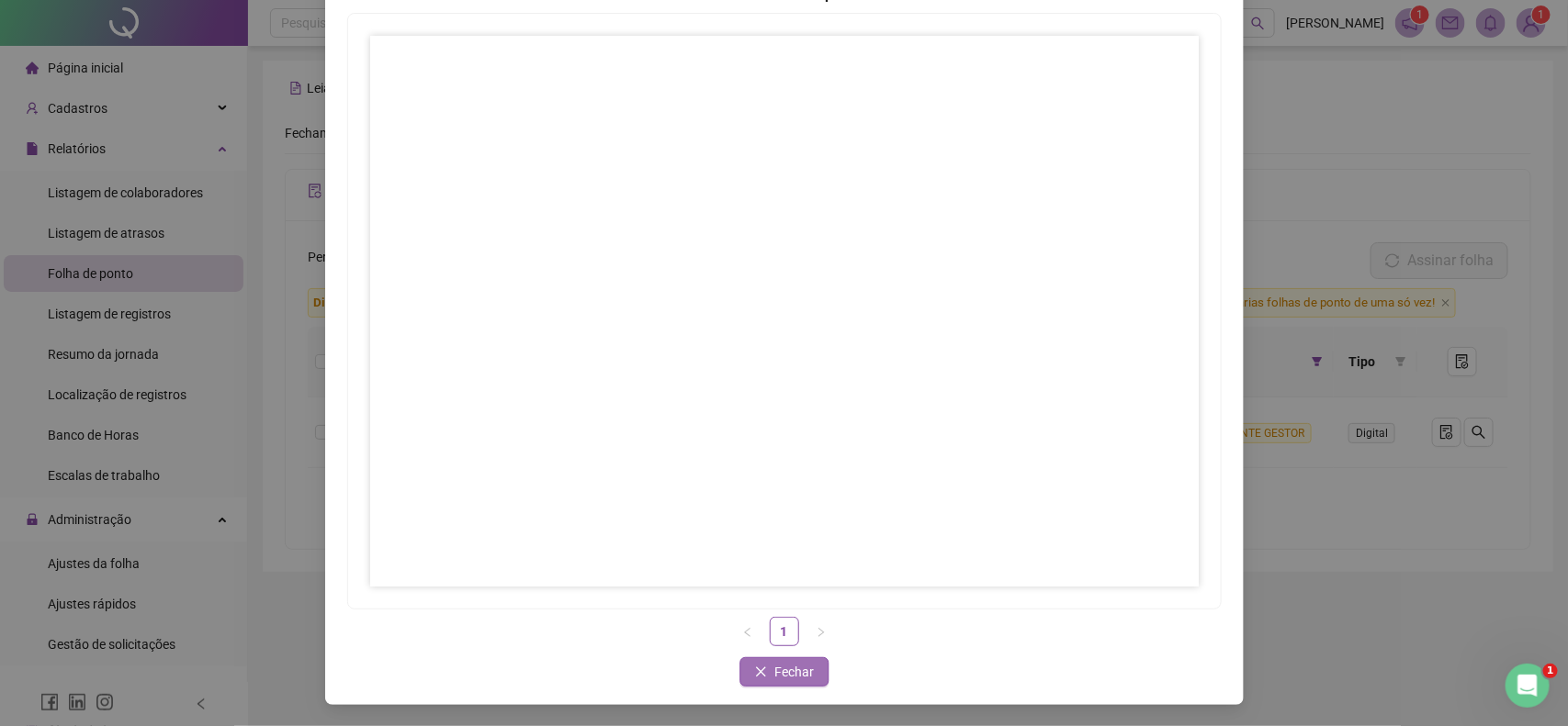
click at [774, 665] on span "Fechar" at bounding box center [793, 672] width 39 height 20
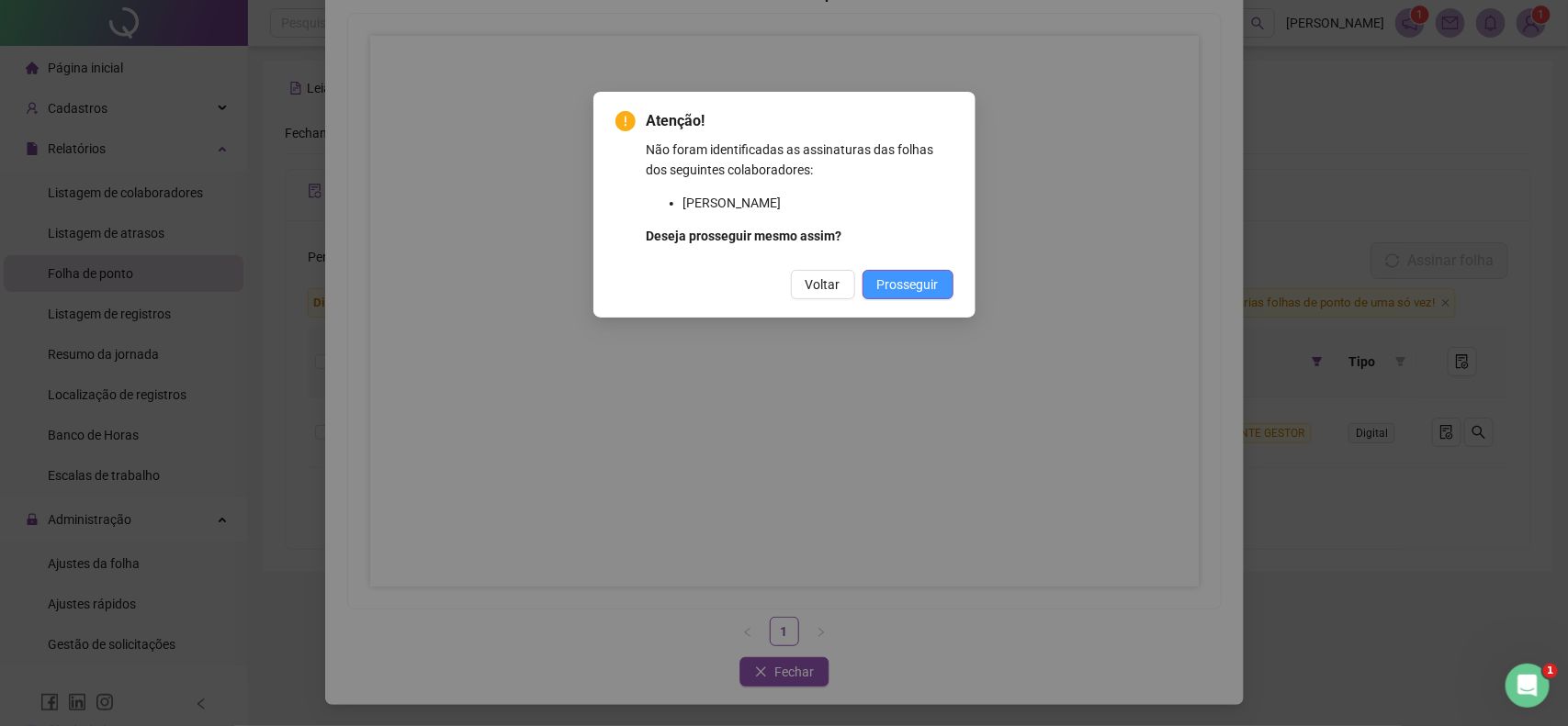
click at [910, 281] on span "Prosseguir" at bounding box center [907, 284] width 62 height 20
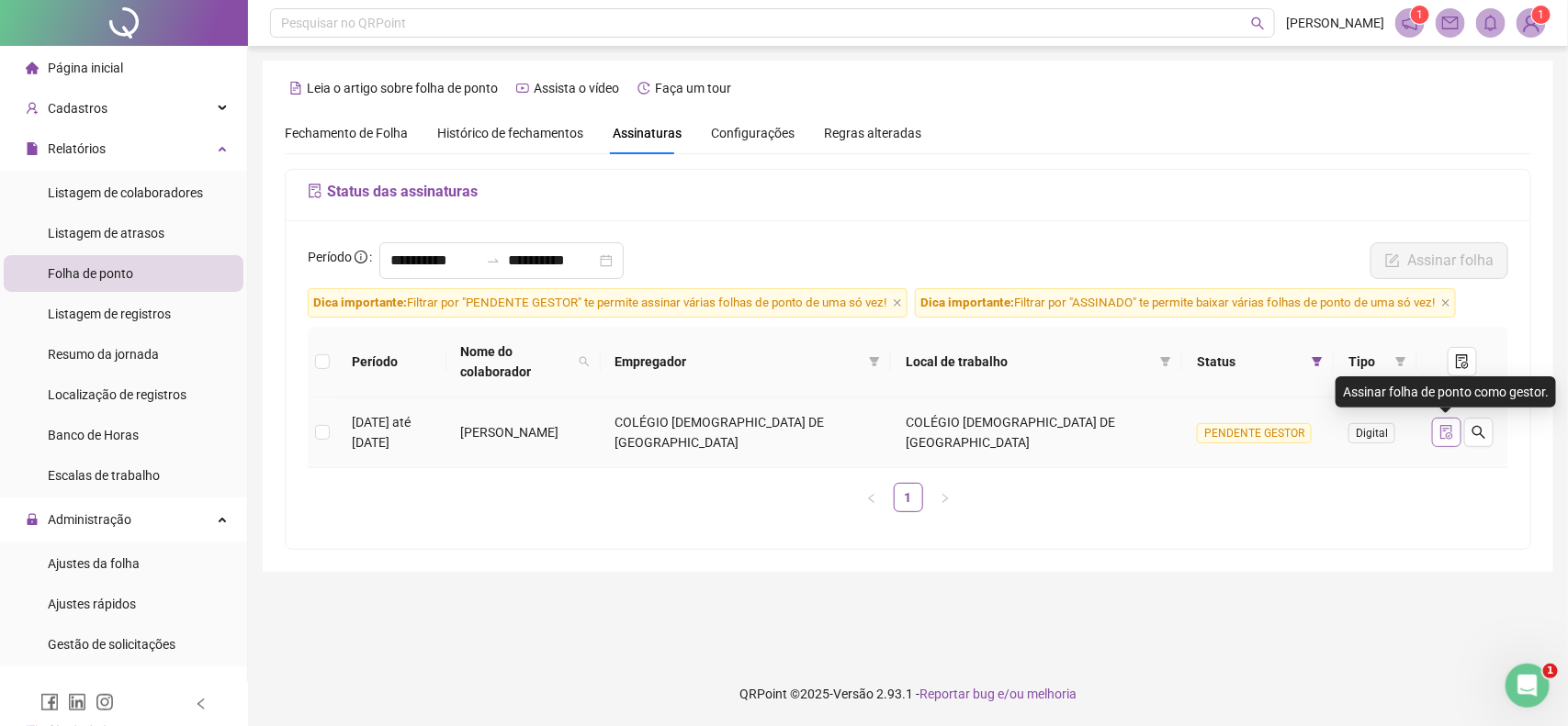
click at [1440, 436] on icon "file-done" at bounding box center [1446, 432] width 12 height 14
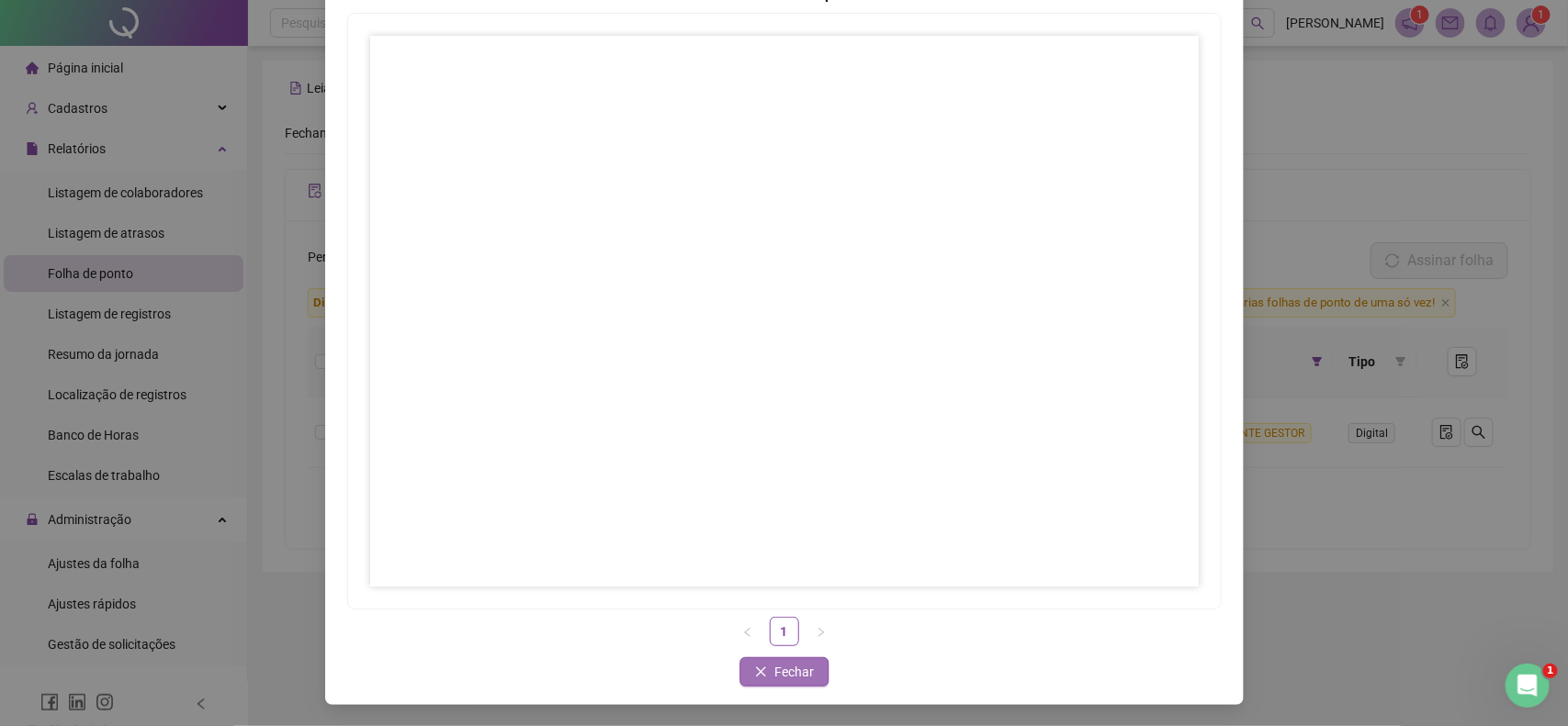
click at [760, 664] on button "Fechar" at bounding box center [784, 672] width 89 height 30
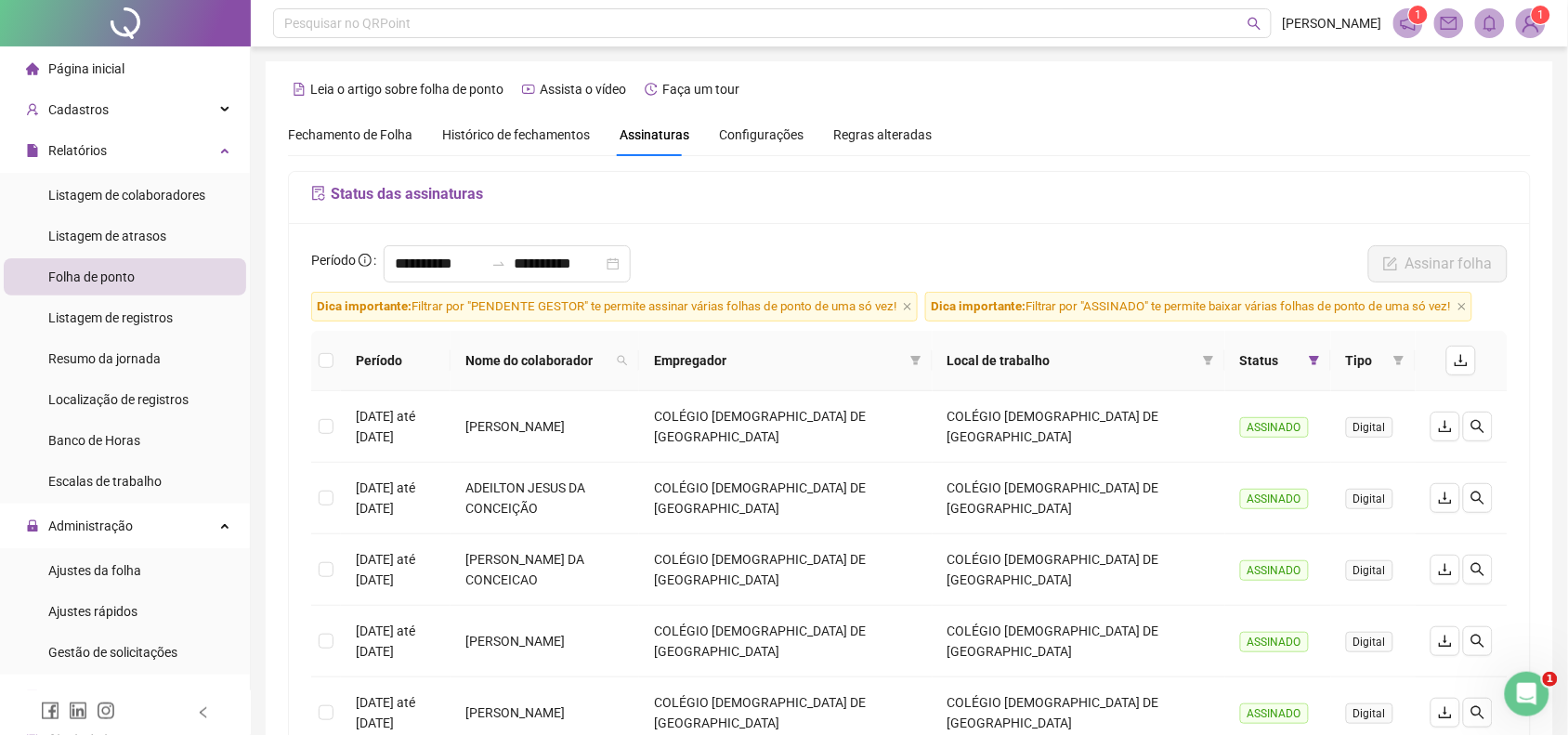
click at [1315, 365] on icon "filter" at bounding box center [1314, 361] width 11 height 10
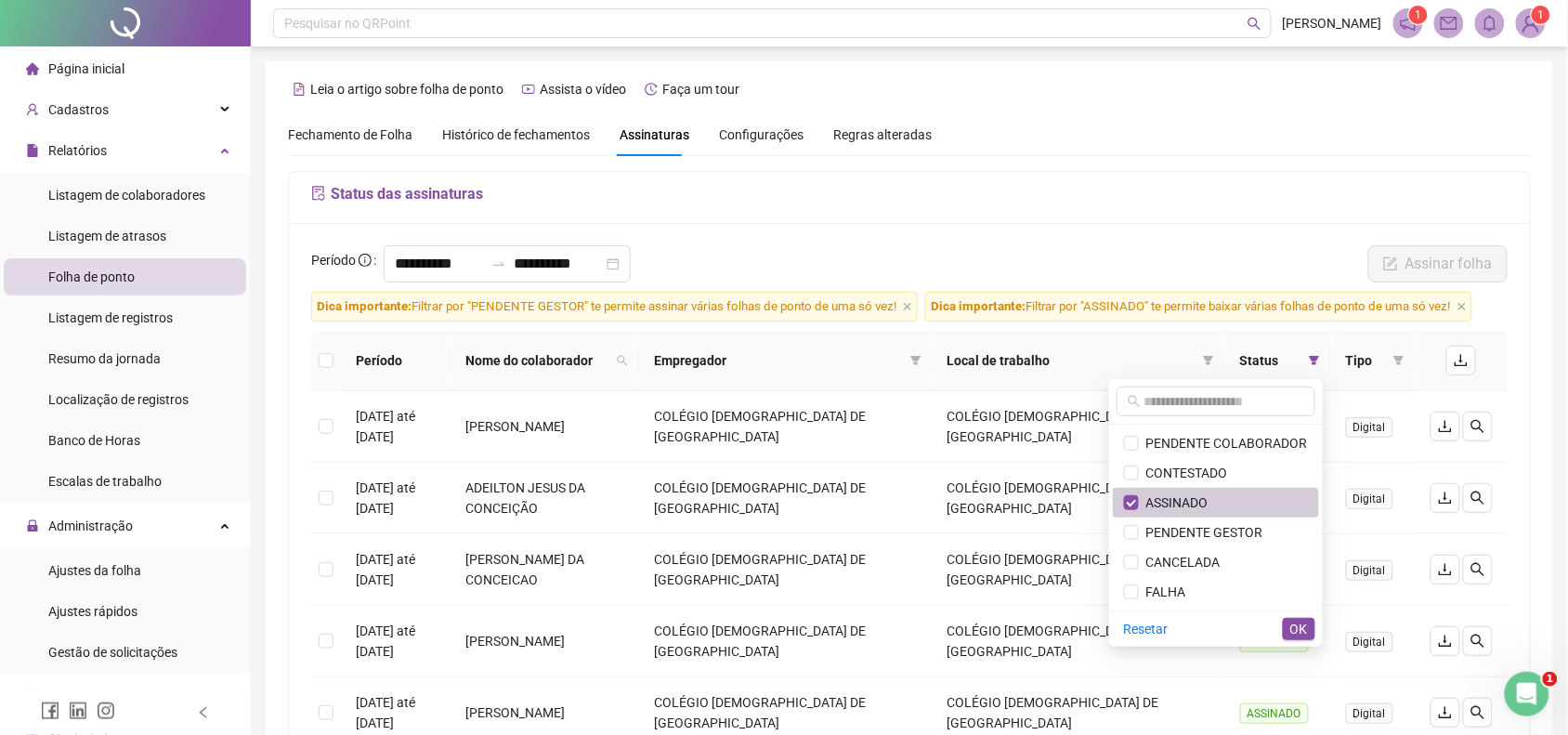
click at [1144, 509] on span "ASSINADO" at bounding box center [1174, 503] width 69 height 14
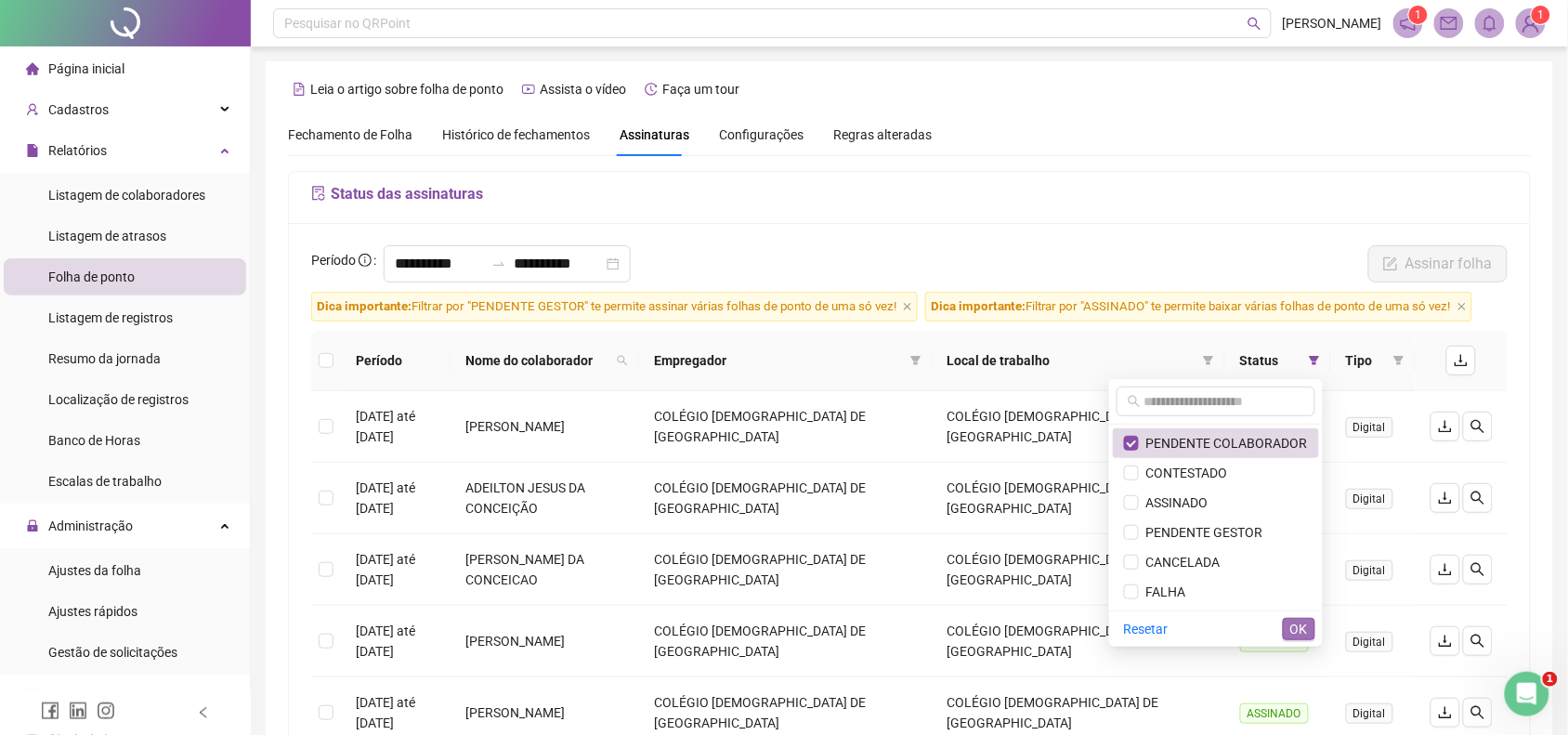
click at [1294, 618] on button "OK" at bounding box center [1299, 629] width 33 height 22
